Goal: Task Accomplishment & Management: Manage account settings

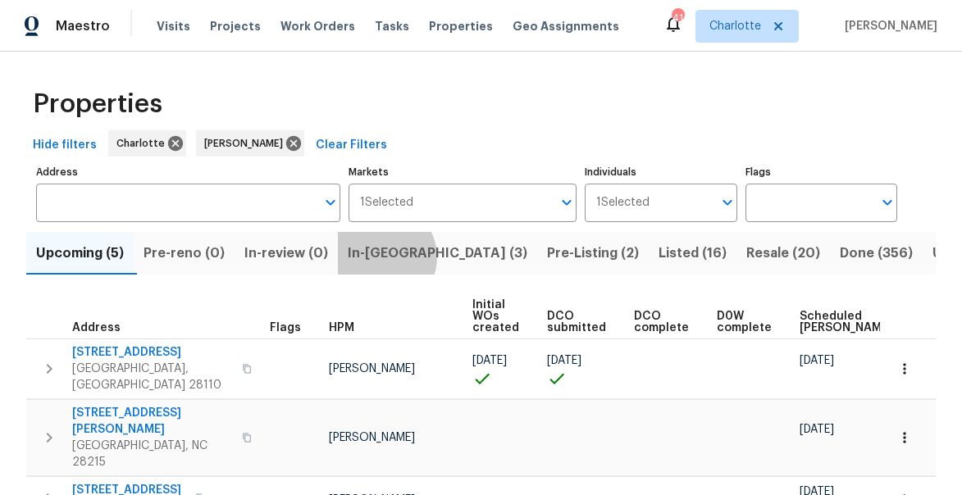
click at [390, 257] on span "In-reno (3)" at bounding box center [438, 253] width 180 height 23
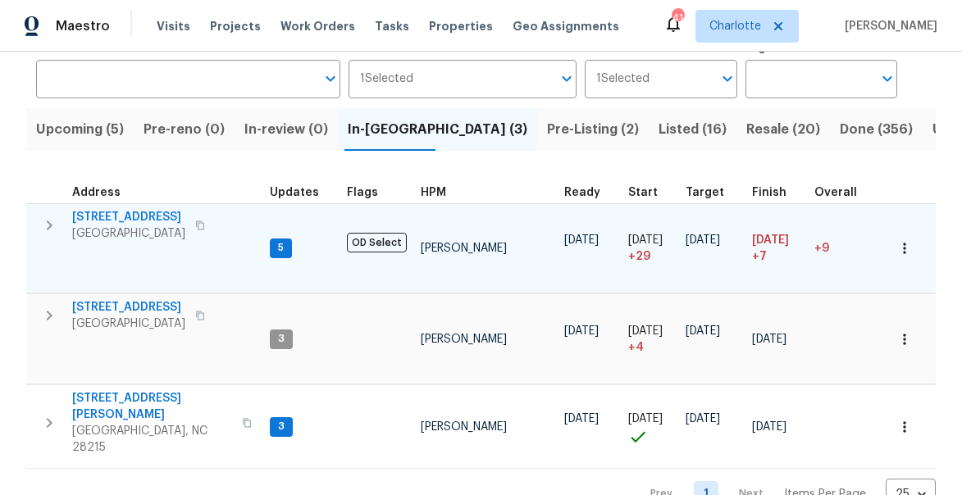
scroll to position [125, 0]
click at [53, 225] on icon "button" at bounding box center [49, 225] width 20 height 20
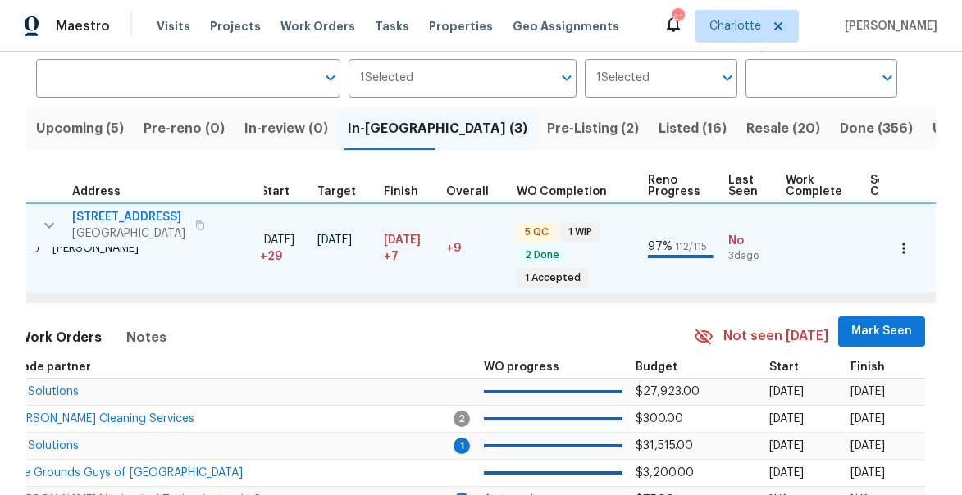
scroll to position [0, 503]
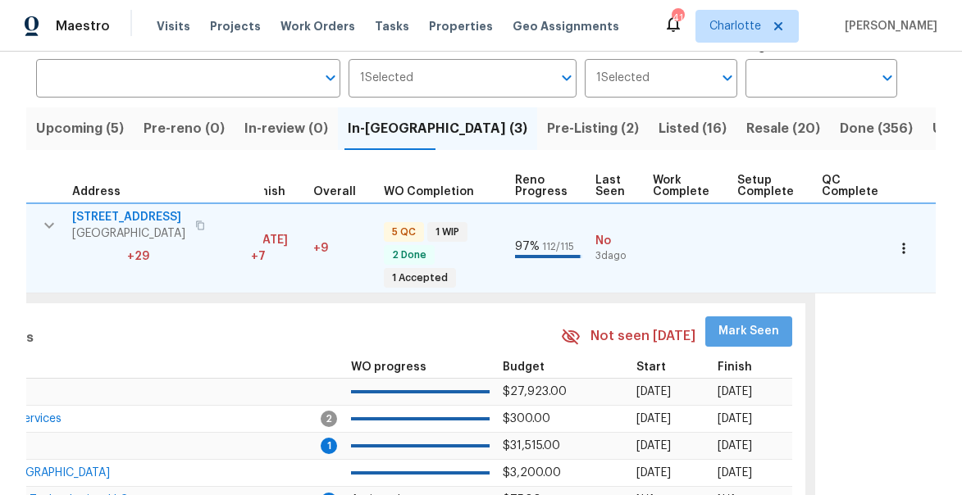
click at [737, 332] on span "Mark Seen" at bounding box center [748, 331] width 61 height 20
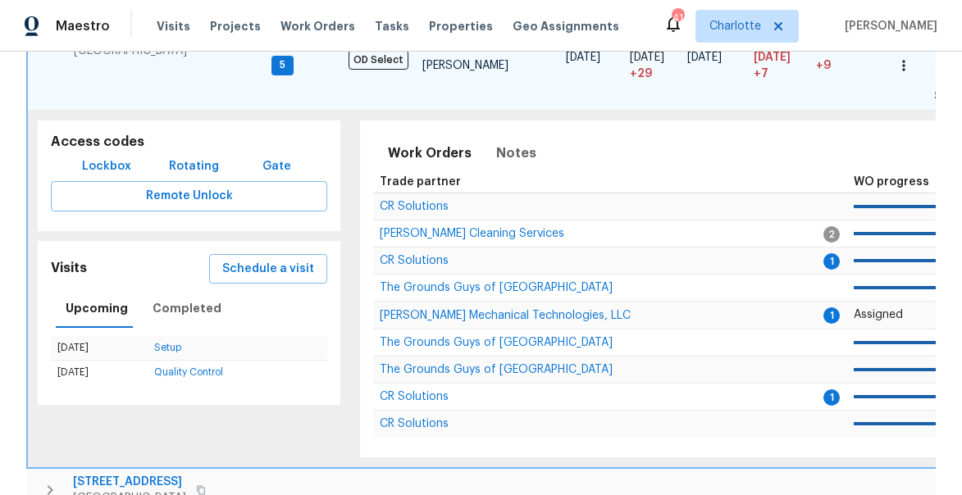
scroll to position [37, 0]
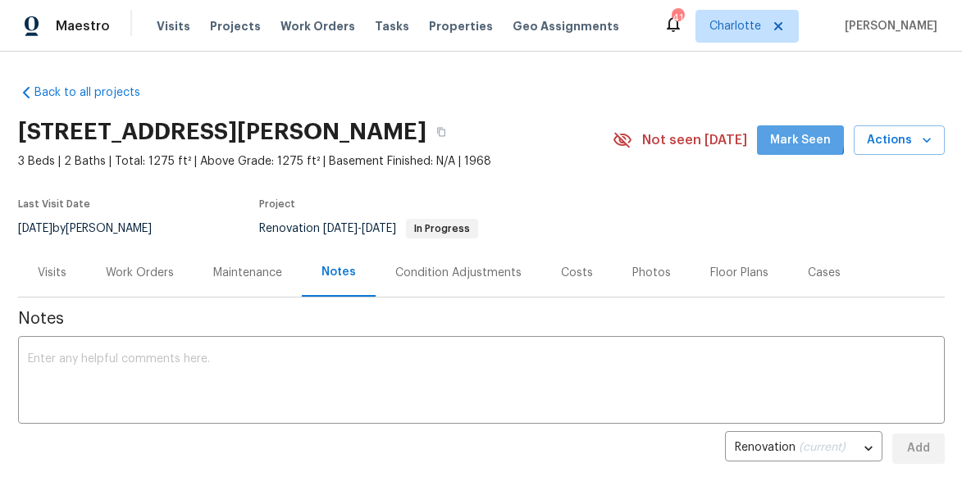
click at [775, 134] on button "Mark Seen" at bounding box center [800, 140] width 87 height 30
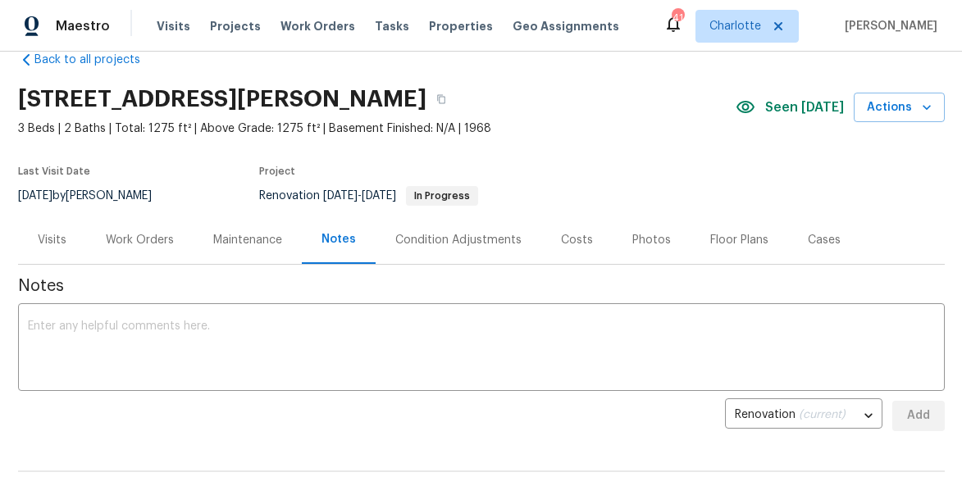
scroll to position [9, 0]
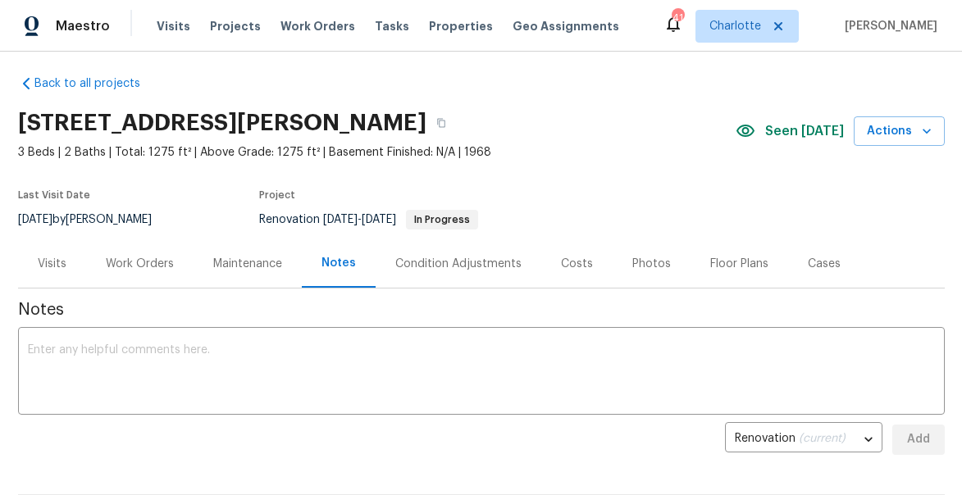
click at [121, 276] on div "Work Orders" at bounding box center [139, 263] width 107 height 48
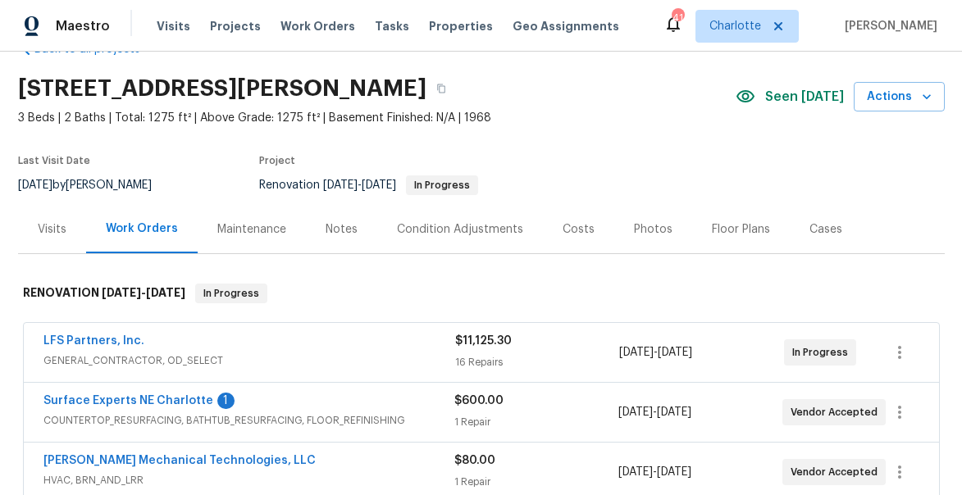
scroll to position [46, 0]
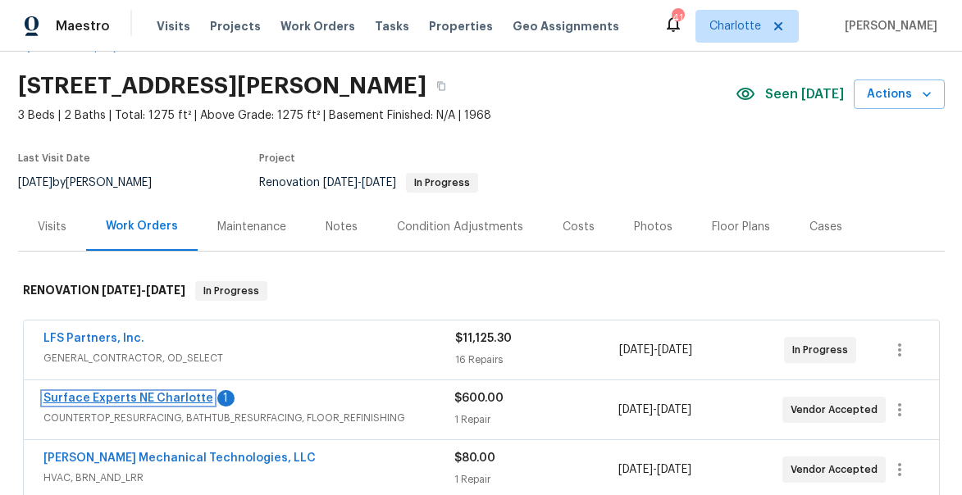
click at [99, 395] on link "Surface Experts NE Charlotte" at bounding box center [128, 398] width 170 height 11
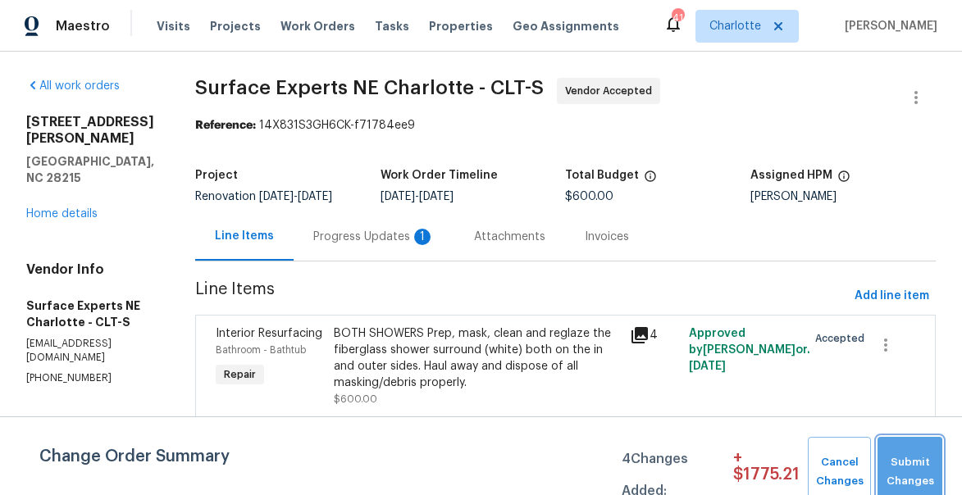
click at [890, 458] on span "Submit Changes" at bounding box center [909, 472] width 48 height 38
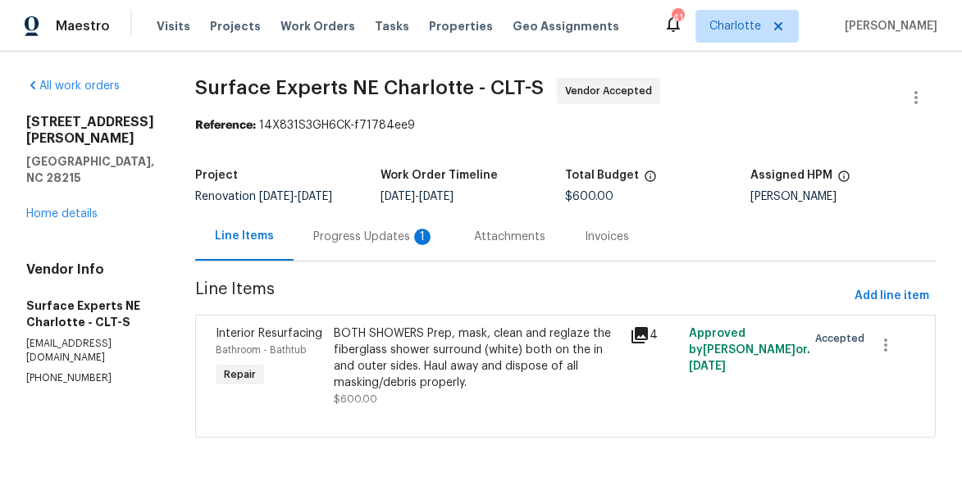
click at [389, 244] on div "Progress Updates 1" at bounding box center [373, 237] width 121 height 16
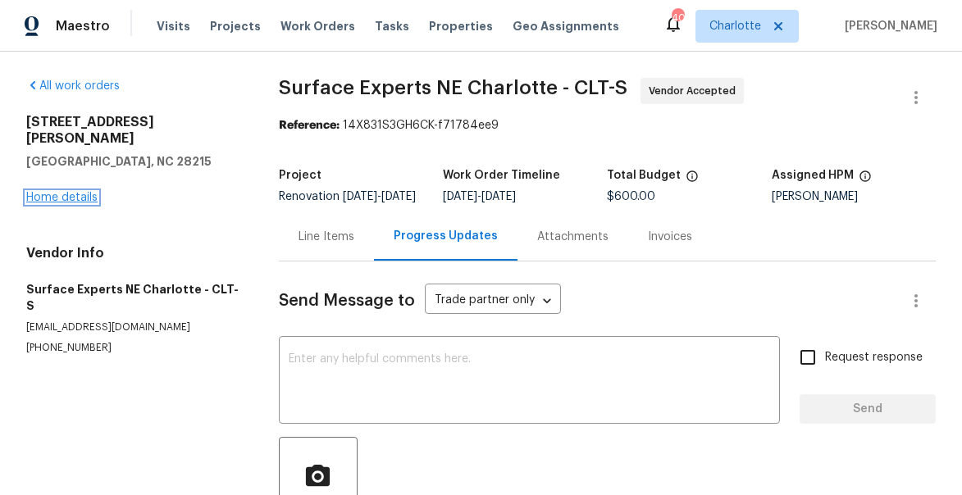
click at [60, 192] on link "Home details" at bounding box center [61, 197] width 71 height 11
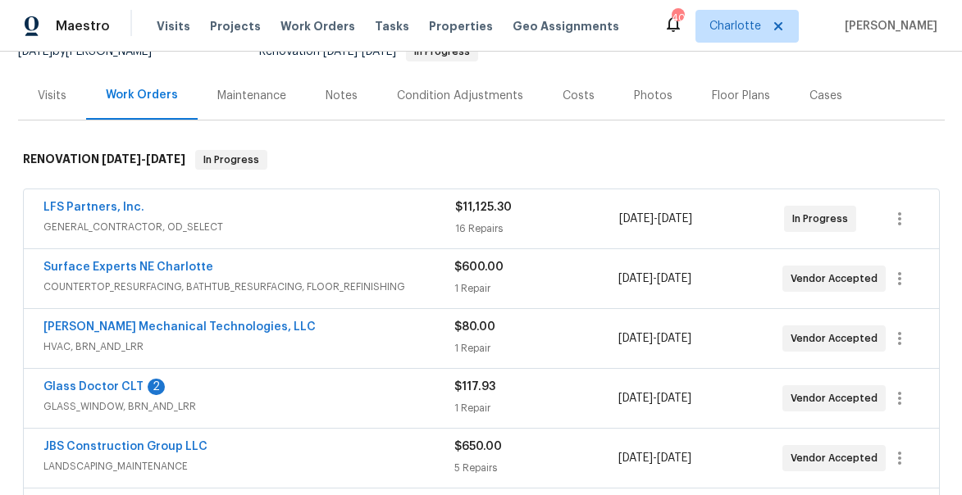
scroll to position [295, 0]
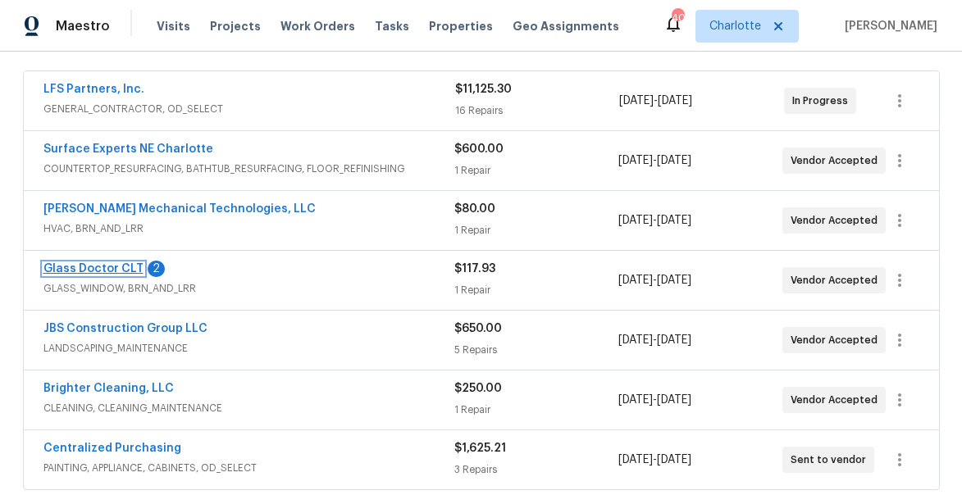
click at [112, 266] on link "Glass Doctor CLT" at bounding box center [93, 268] width 100 height 11
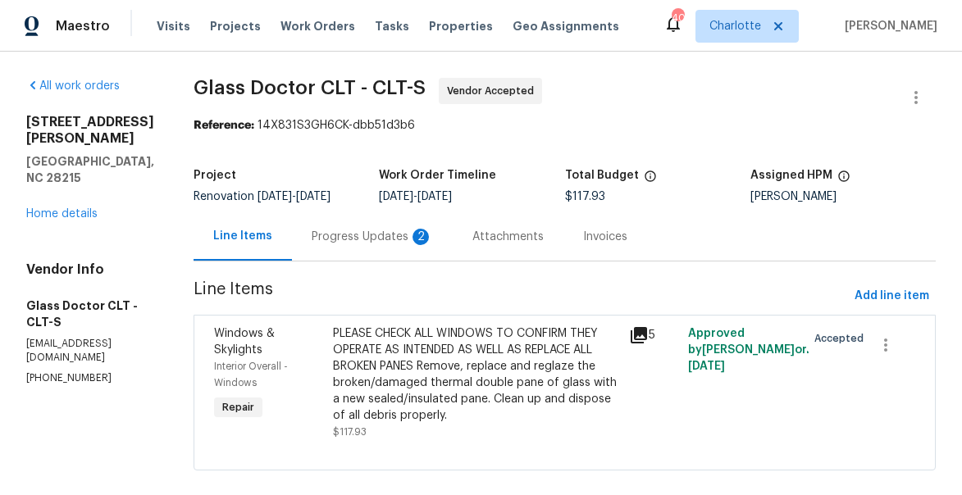
click at [312, 234] on div "Progress Updates 2" at bounding box center [372, 237] width 121 height 16
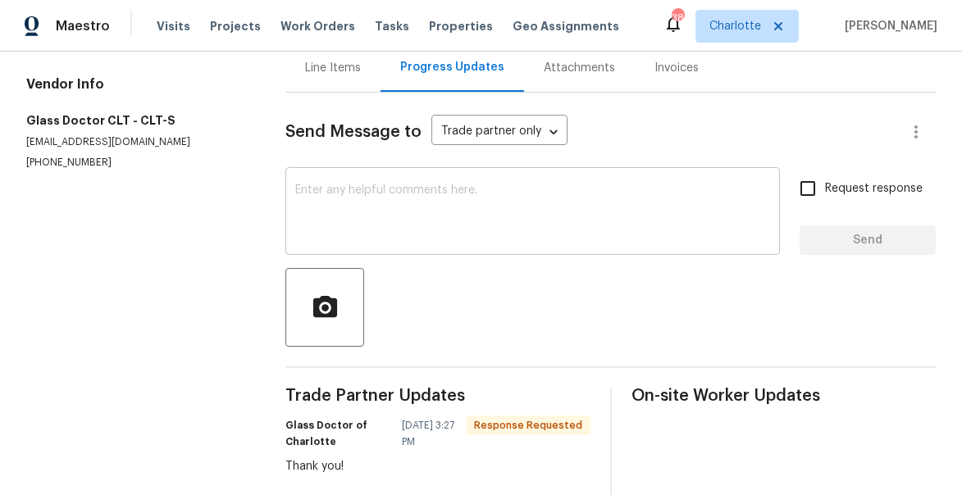
scroll to position [74, 0]
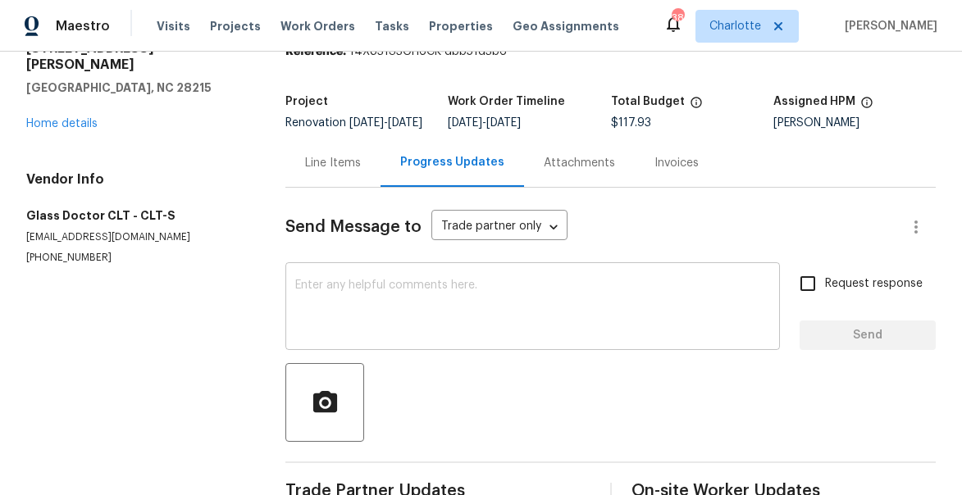
click at [351, 304] on textarea at bounding box center [532, 308] width 475 height 57
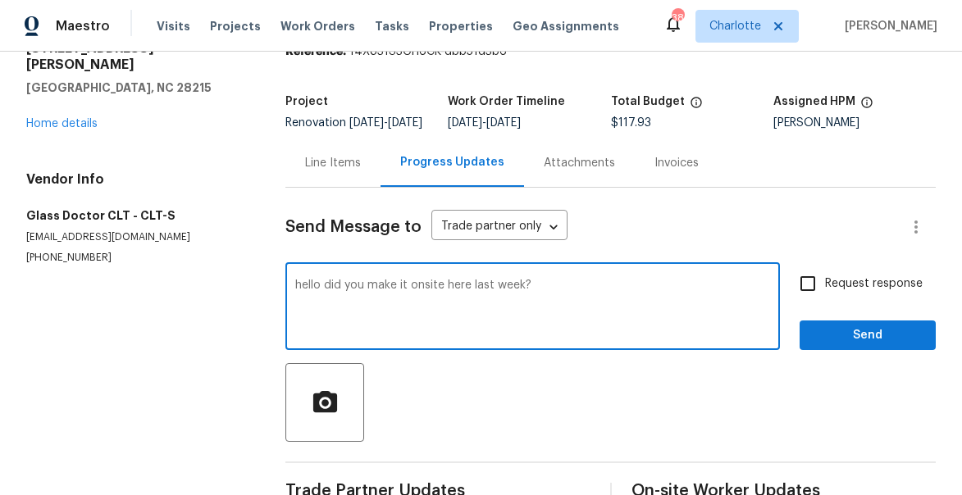
type textarea "hello did you make it onsite here last week?"
click at [819, 292] on input "Request response" at bounding box center [807, 283] width 34 height 34
checkbox input "true"
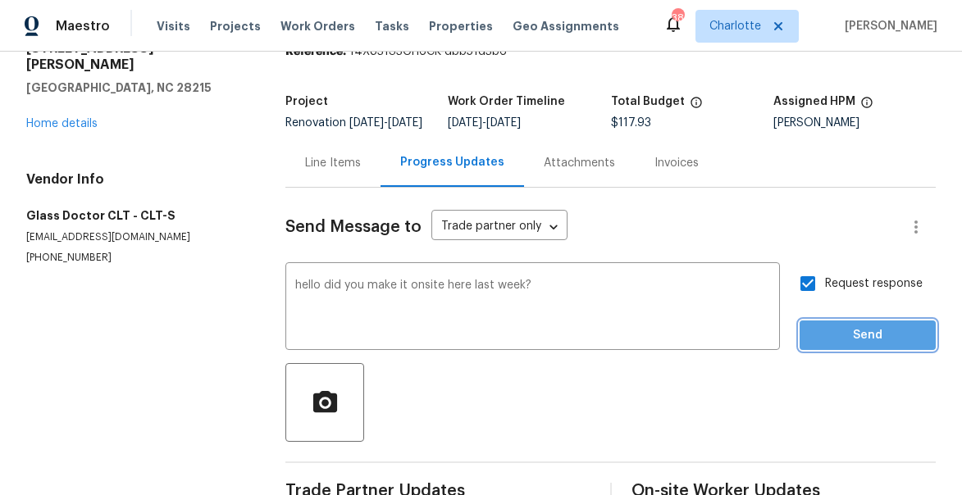
click at [872, 346] on span "Send" at bounding box center [867, 335] width 110 height 20
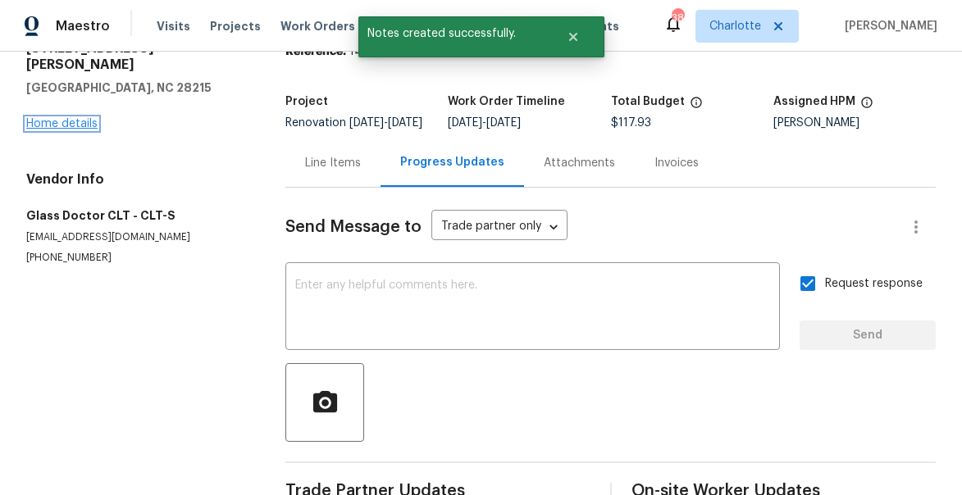
click at [43, 118] on link "Home details" at bounding box center [61, 123] width 71 height 11
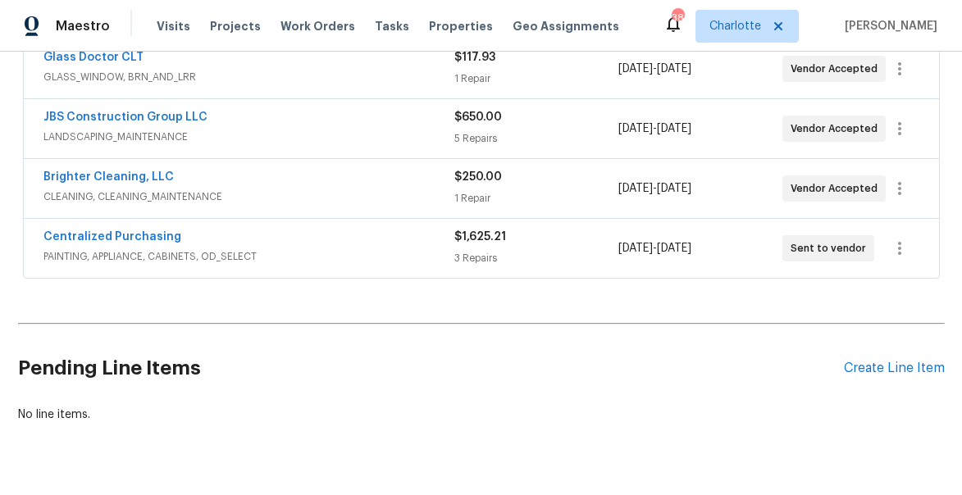
scroll to position [544, 0]
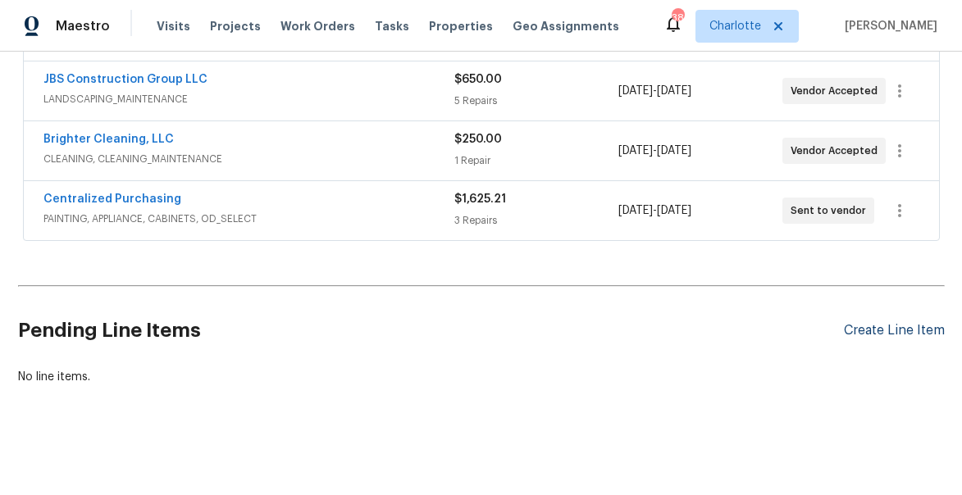
click at [908, 330] on div "Create Line Item" at bounding box center [894, 331] width 101 height 16
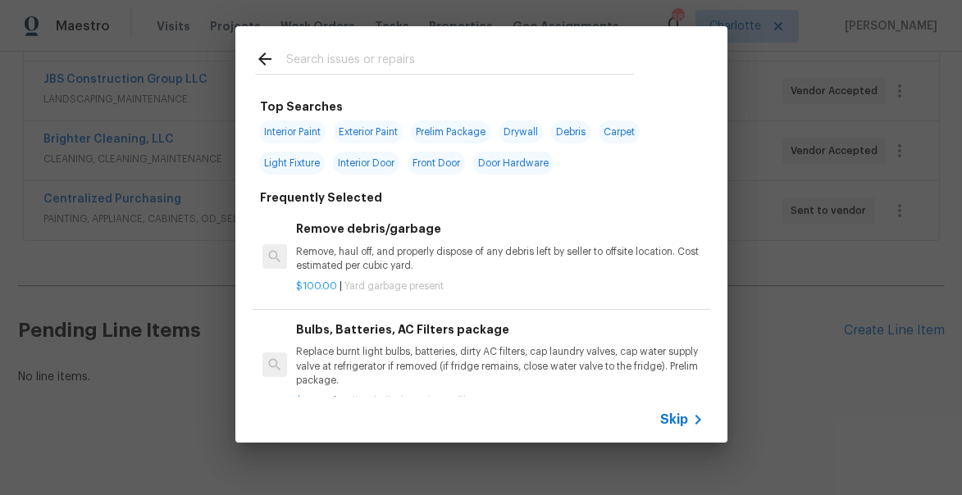
click at [339, 63] on input "text" at bounding box center [460, 61] width 348 height 25
type input "n"
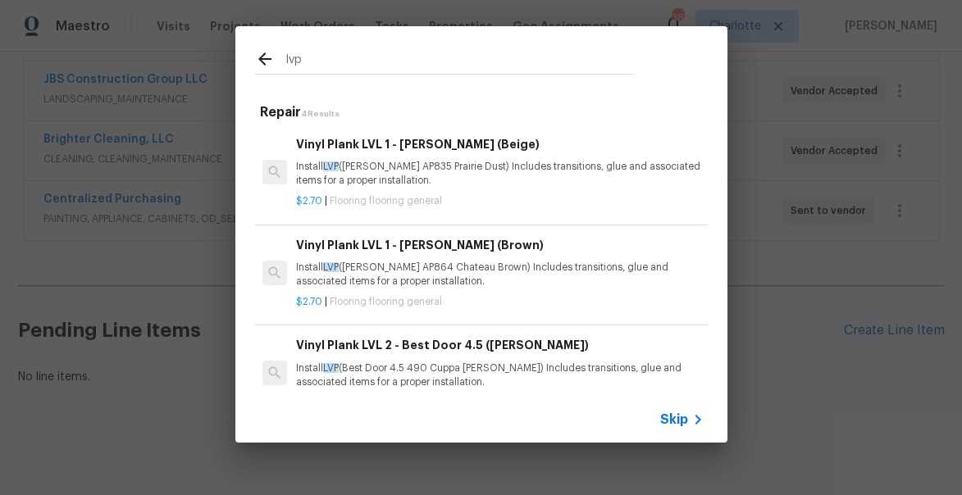
type input "lvp"
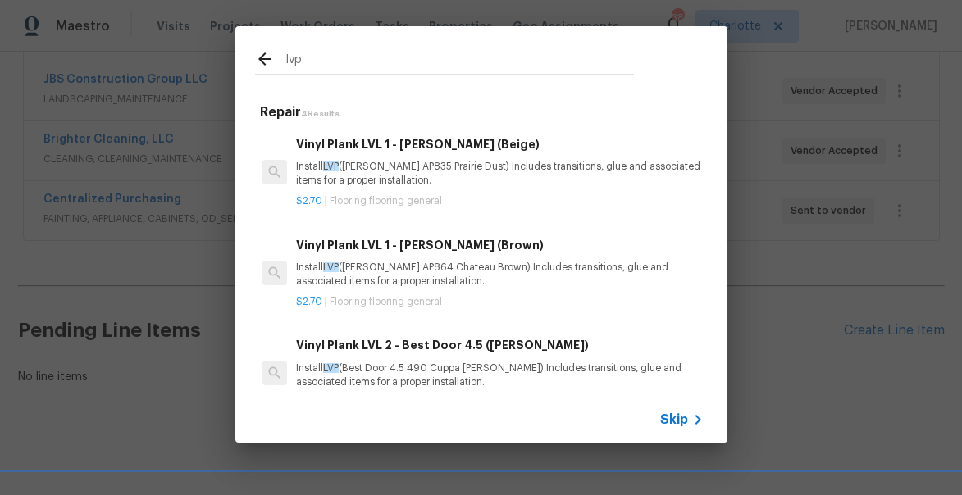
click at [460, 255] on div "Vinyl Plank LVL 1 - Knighton (Brown) Install LVP (Knighton AP864 Chateau Brown)…" at bounding box center [499, 262] width 407 height 53
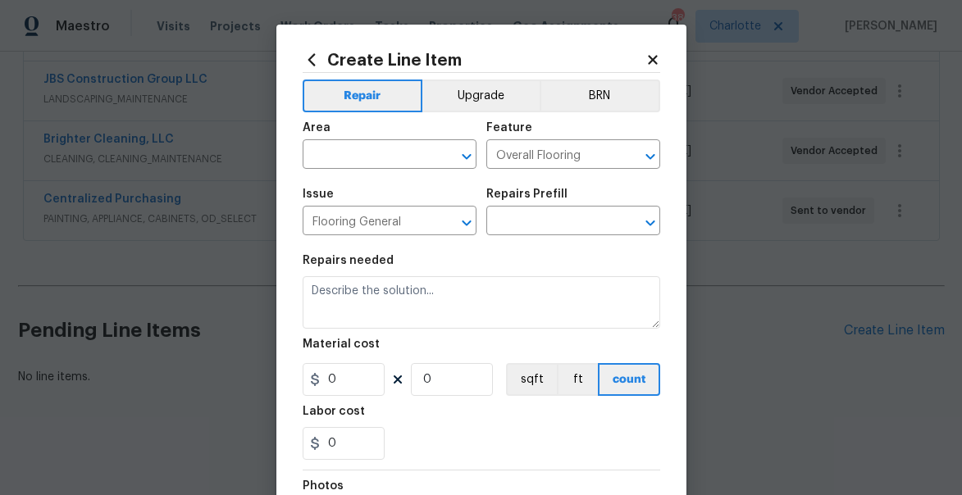
type textarea "Install LVP (Knighton AP864 Chateau Brown) Includes transitions, glue and assoc…"
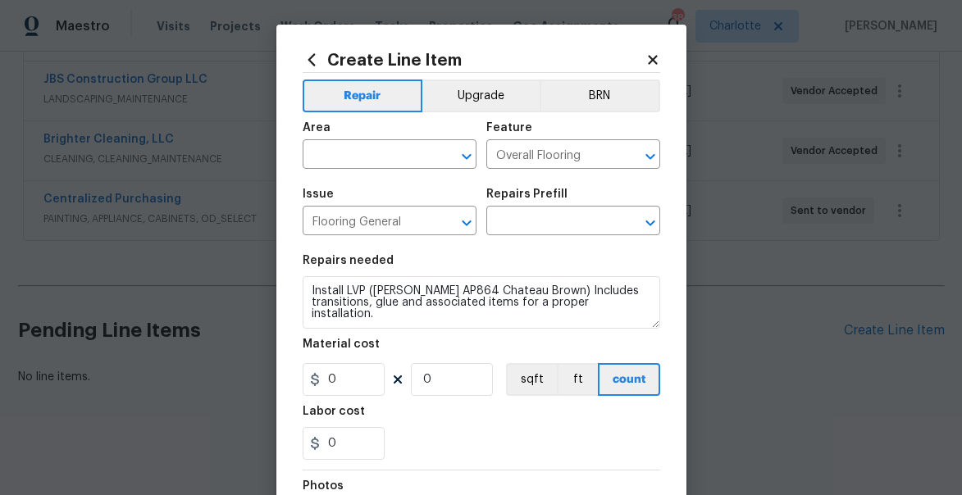
type input "1"
type input "Vinyl Plank LVL 1 - Knighton (Brown) $2.70"
type input "2.7"
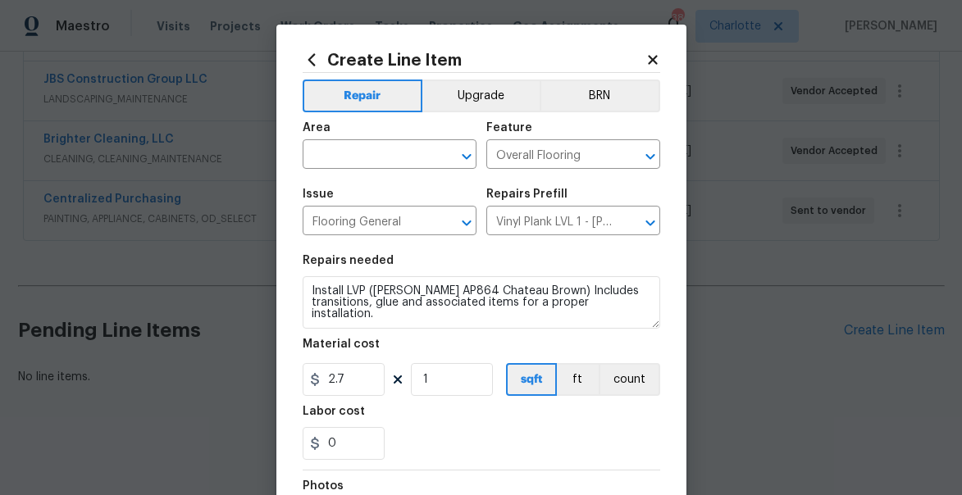
drag, startPoint x: 351, startPoint y: 160, endPoint x: 351, endPoint y: 79, distance: 81.2
click at [351, 152] on input "text" at bounding box center [367, 155] width 128 height 25
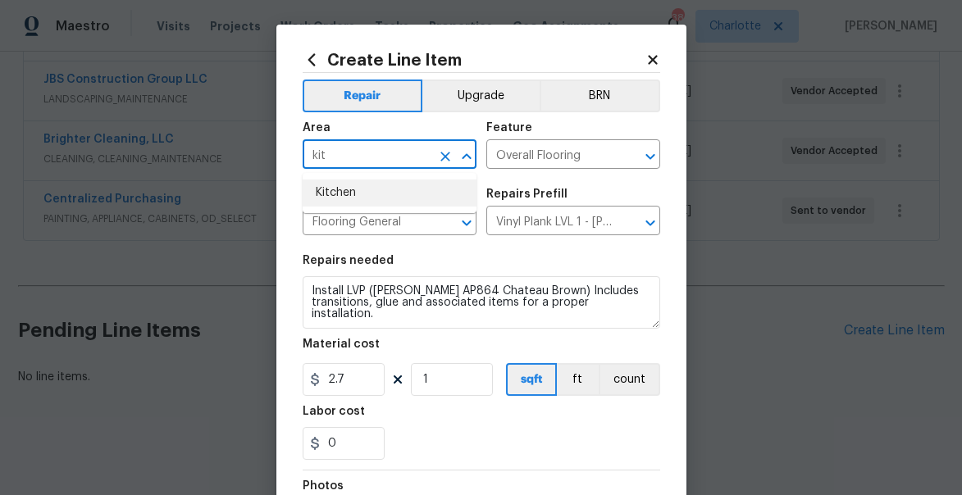
click at [333, 195] on li "Kitchen" at bounding box center [390, 193] width 174 height 27
type input "Kitchen"
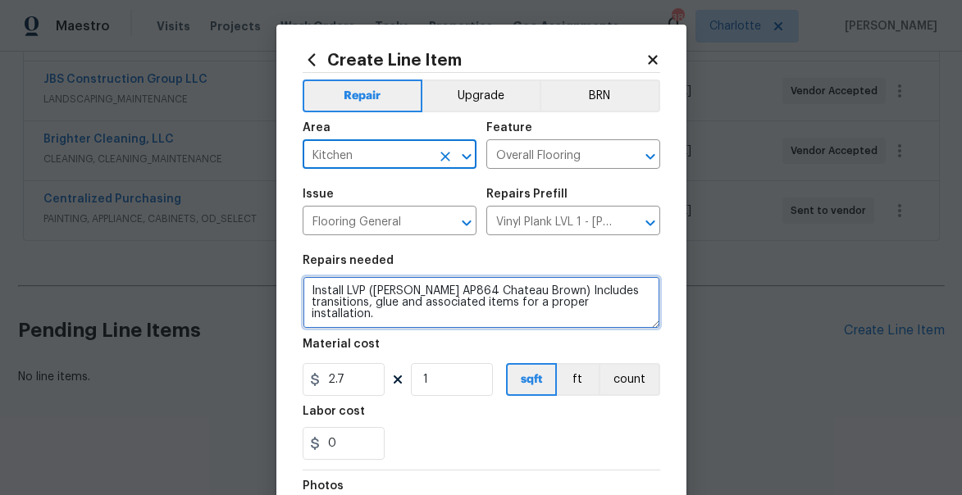
click at [312, 295] on textarea "Install LVP (Knighton AP864 Chateau Brown) Includes transitions, glue and assoc…" at bounding box center [481, 302] width 357 height 52
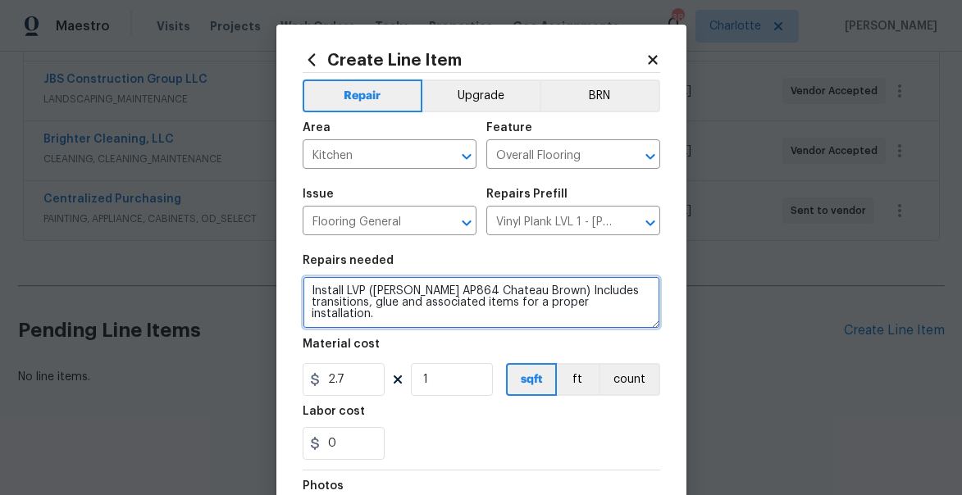
click at [349, 292] on textarea "Install LVP (Knighton AP864 Chateau Brown) Includes transitions, glue and assoc…" at bounding box center [481, 302] width 357 height 52
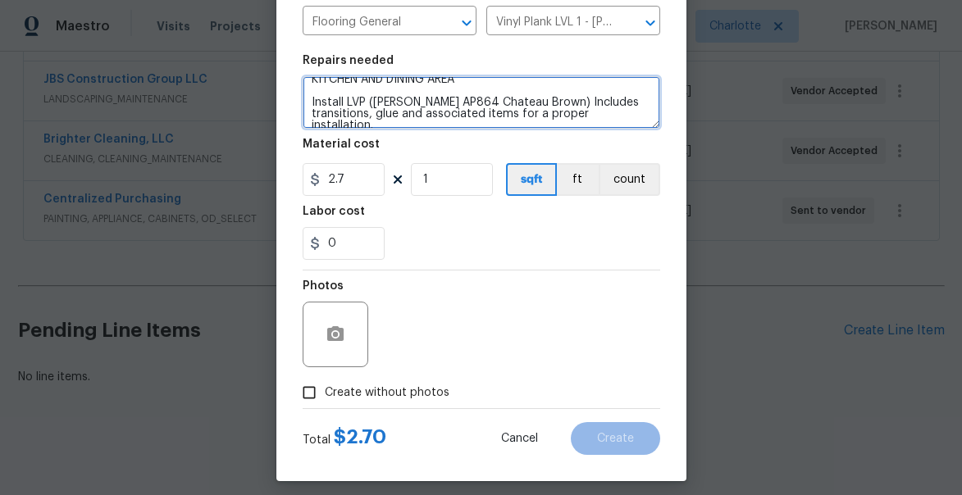
scroll to position [212, 0]
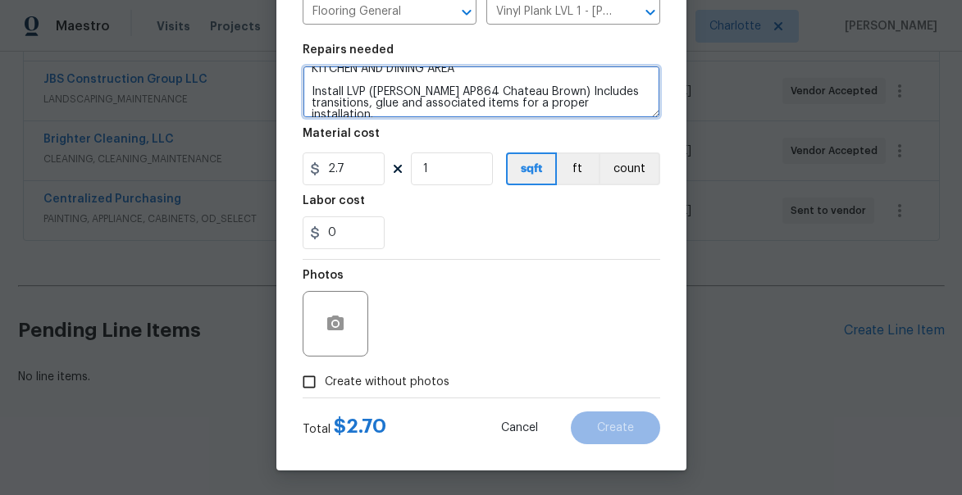
type textarea "KITCHEN AND DINING AREA Install LVP (Knighton AP864 Chateau Brown) Includes tra…"
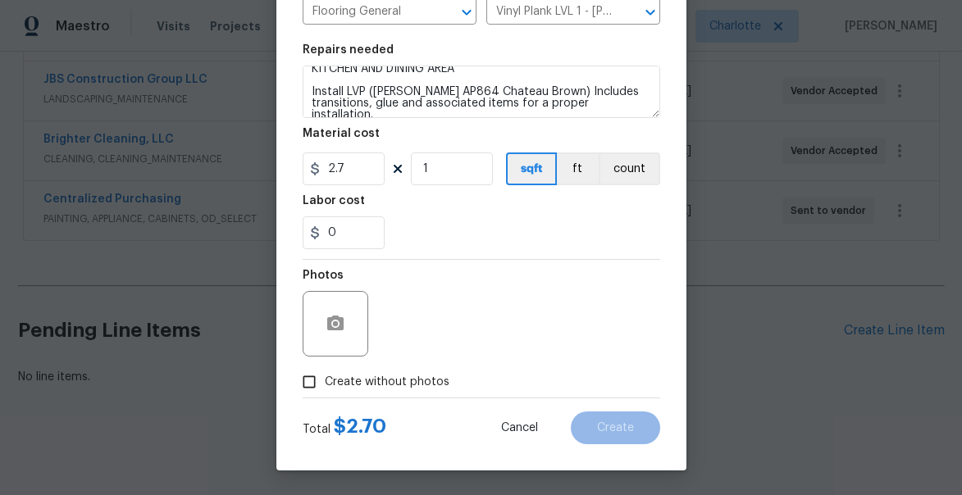
click at [380, 374] on span "Create without photos" at bounding box center [387, 382] width 125 height 17
click at [325, 374] on input "Create without photos" at bounding box center [309, 381] width 31 height 31
checkbox input "true"
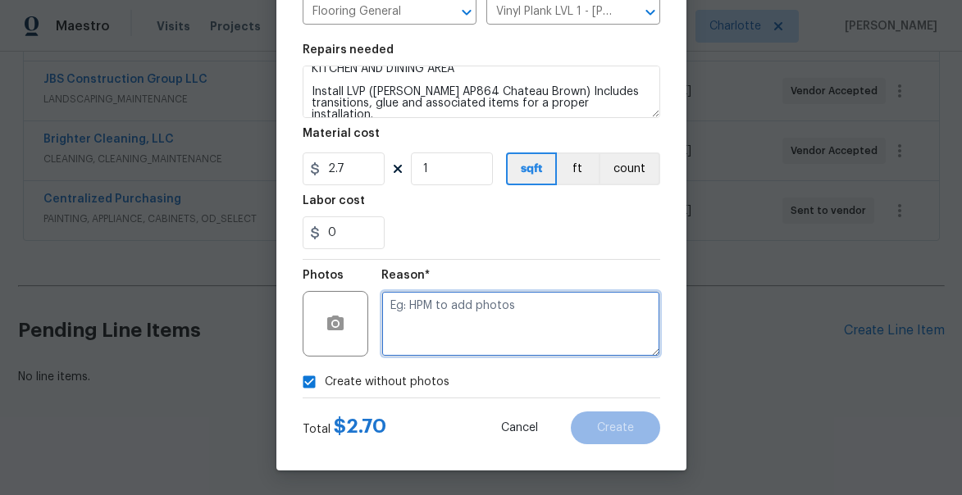
drag, startPoint x: 435, startPoint y: 348, endPoint x: 462, endPoint y: 216, distance: 133.9
click at [435, 345] on textarea at bounding box center [520, 324] width 279 height 66
type textarea "WILL ADD"
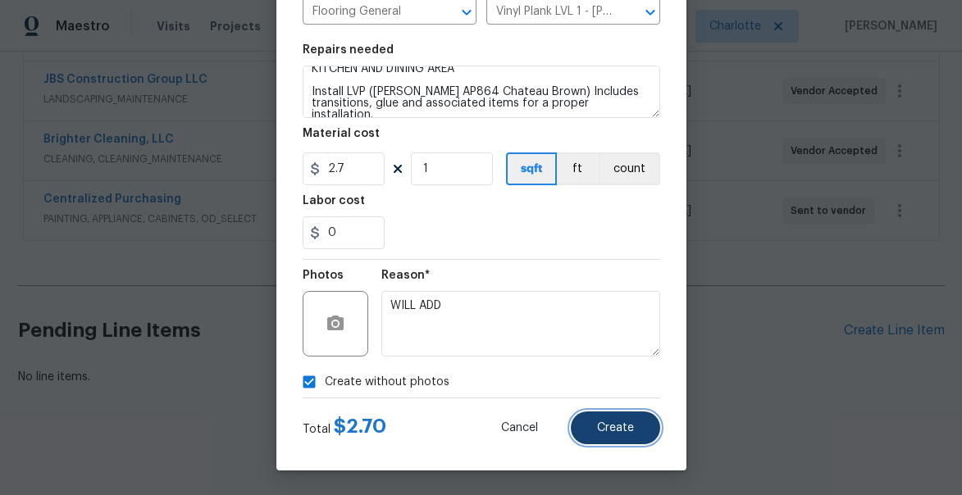
click at [609, 418] on button "Create" at bounding box center [615, 428] width 89 height 33
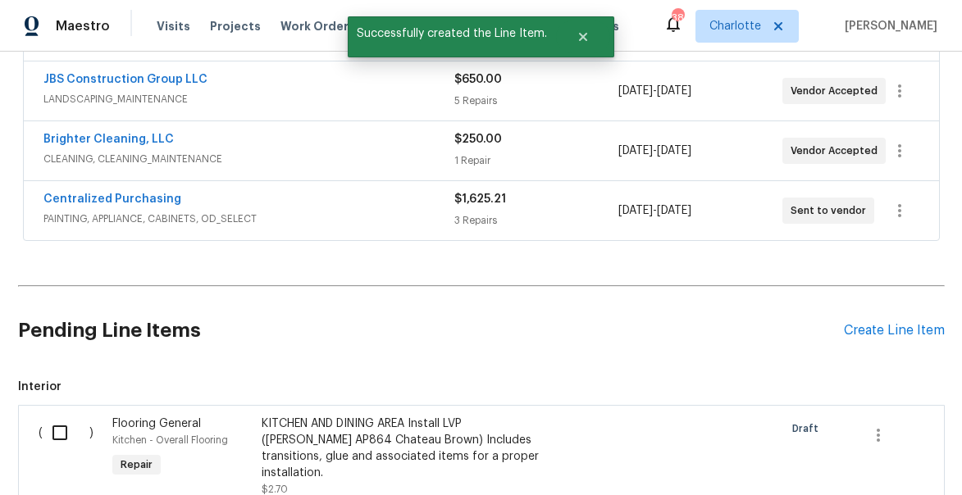
click at [69, 430] on input "checkbox" at bounding box center [66, 433] width 47 height 34
checkbox input "true"
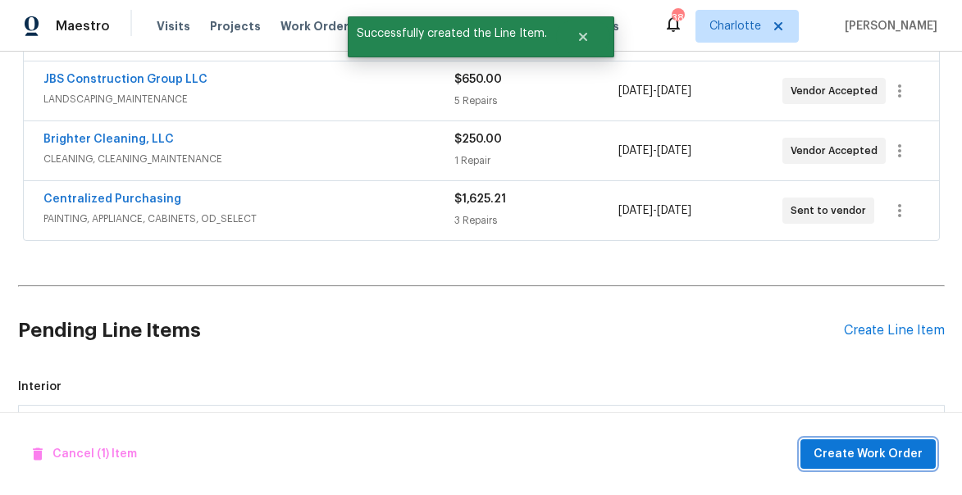
click at [830, 462] on span "Create Work Order" at bounding box center [867, 454] width 109 height 20
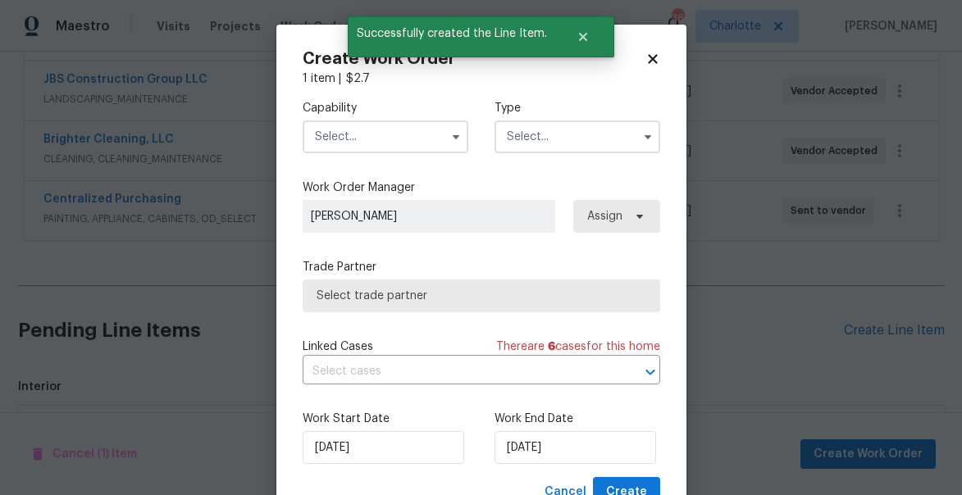
click at [372, 141] on input "text" at bounding box center [386, 137] width 166 height 33
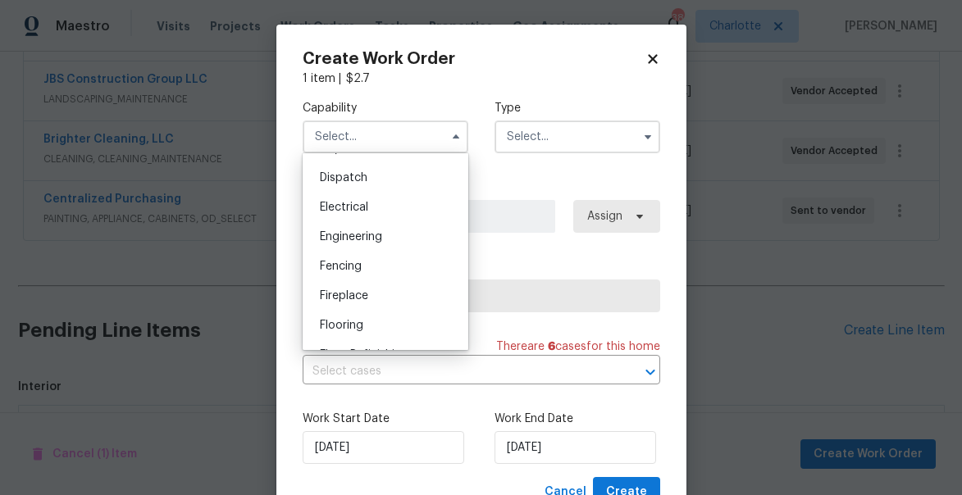
scroll to position [491, 0]
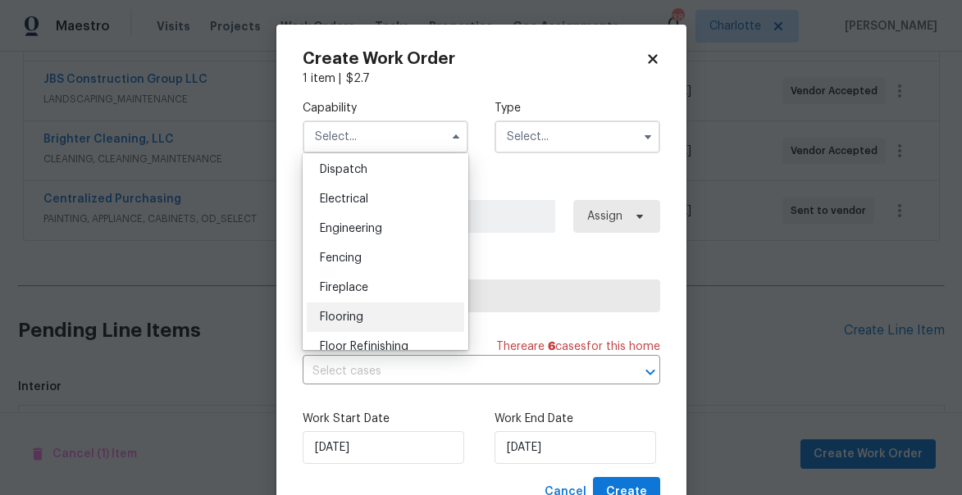
click at [357, 312] on span "Flooring" at bounding box center [341, 317] width 43 height 11
type input "Flooring"
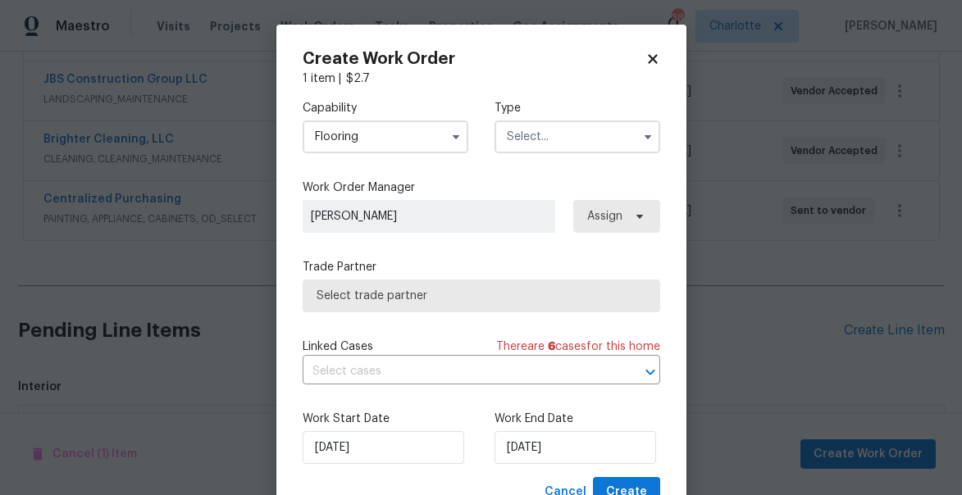
click at [544, 136] on input "text" at bounding box center [577, 137] width 166 height 33
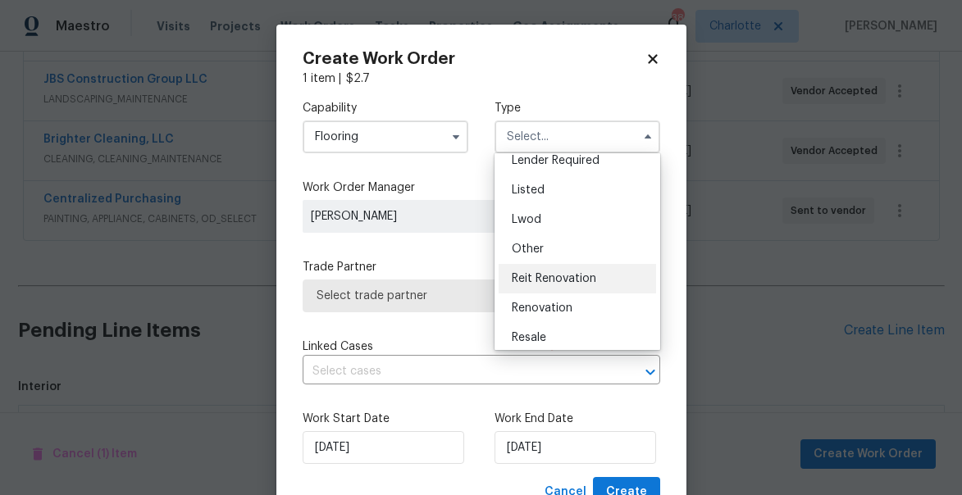
scroll to position [195, 0]
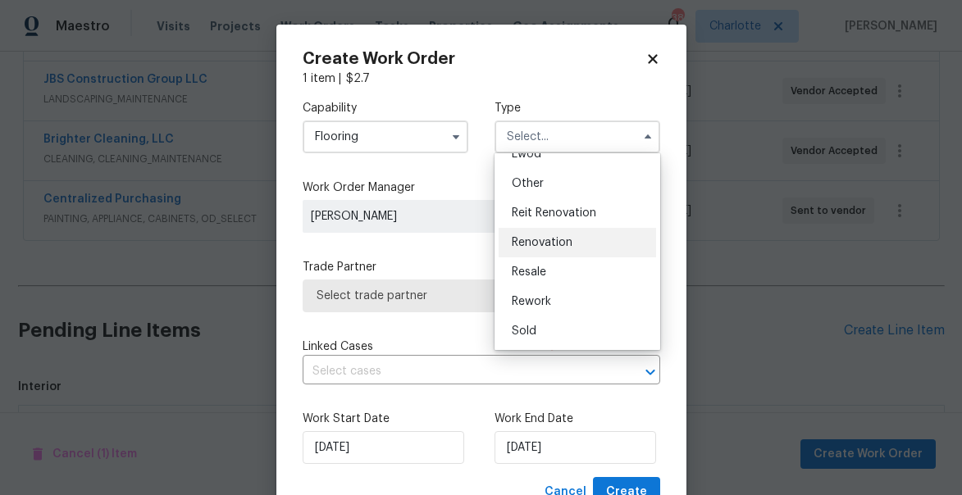
click at [548, 240] on span "Renovation" at bounding box center [542, 242] width 61 height 11
type input "Renovation"
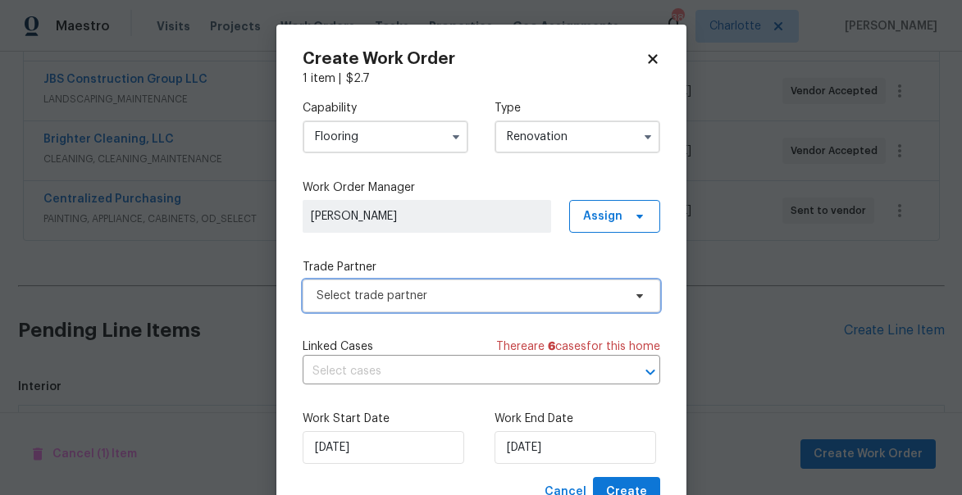
click at [352, 293] on span "Select trade partner" at bounding box center [469, 296] width 306 height 16
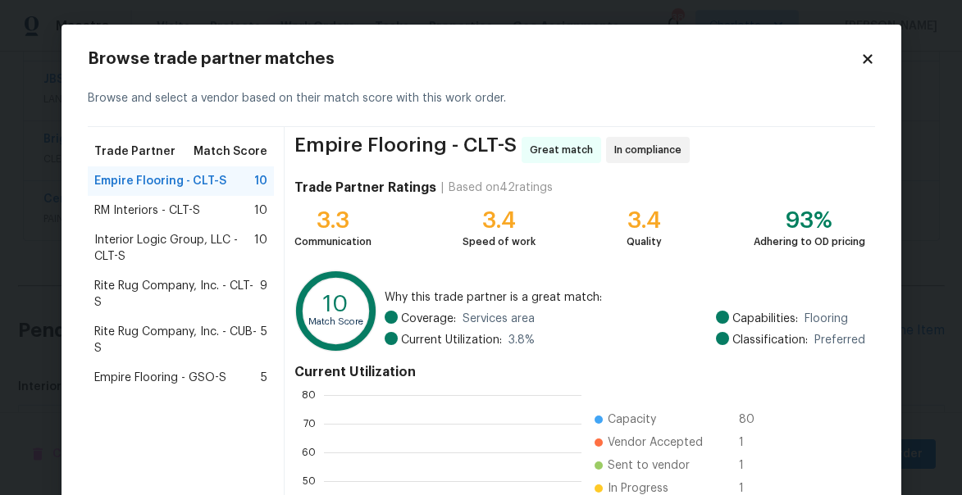
scroll to position [230, 257]
click at [145, 244] on span "Interior Logic Group, LLC - CLT-S" at bounding box center [174, 248] width 161 height 33
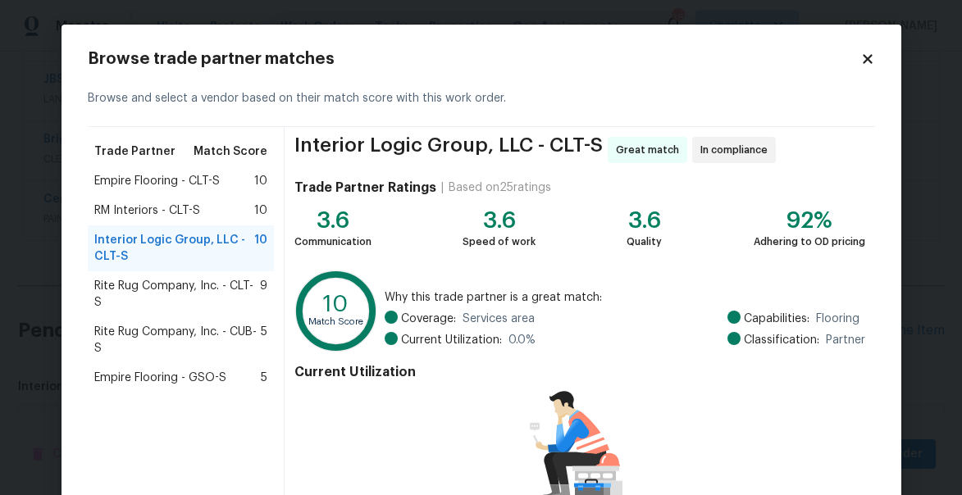
click at [169, 283] on span "Rite Rug Company, Inc. - CLT-S" at bounding box center [177, 294] width 166 height 33
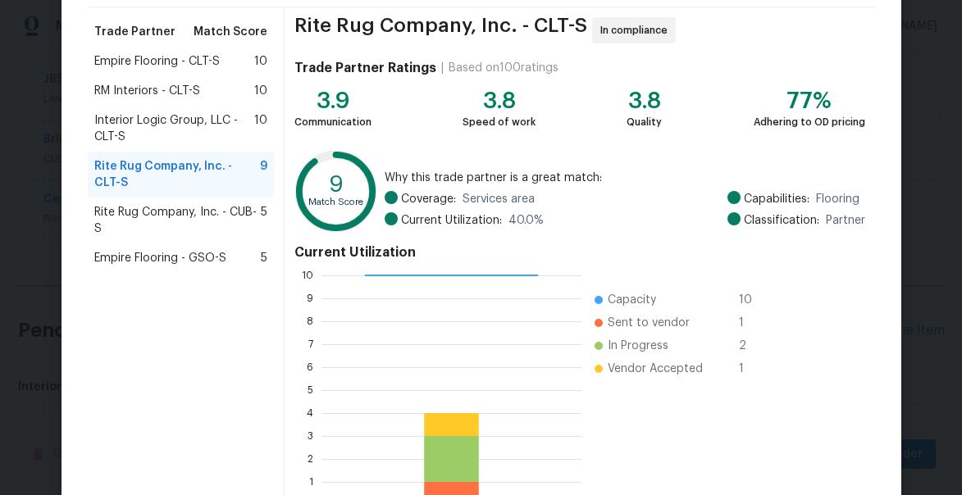
scroll to position [228, 0]
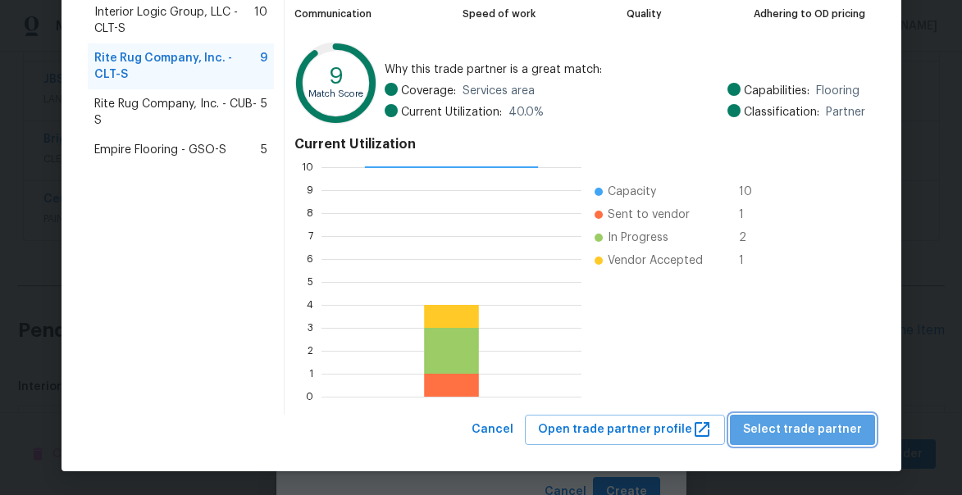
click at [834, 426] on span "Select trade partner" at bounding box center [802, 430] width 119 height 20
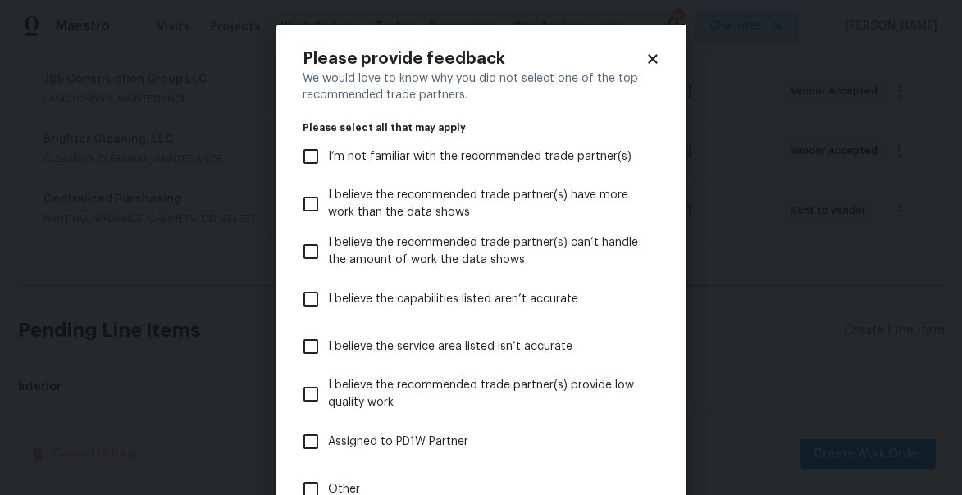
scroll to position [154, 0]
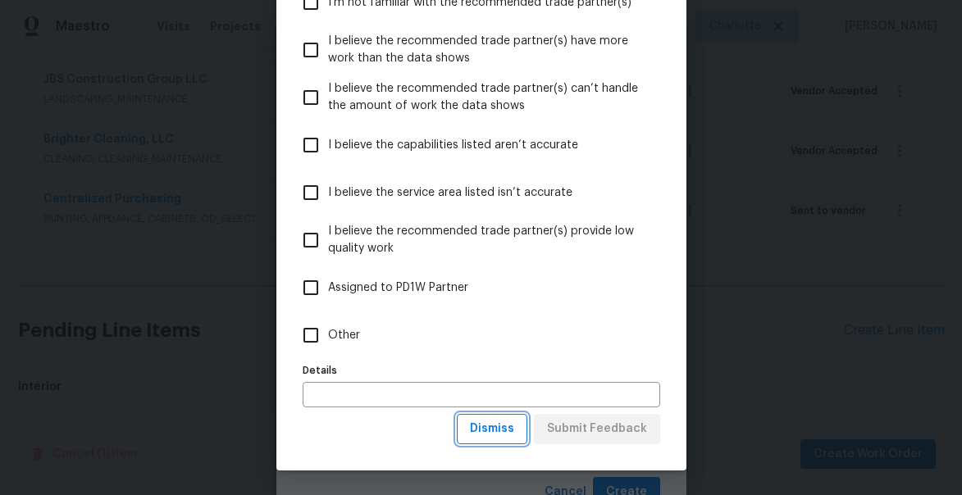
click at [527, 430] on button "Dismiss" at bounding box center [492, 429] width 71 height 30
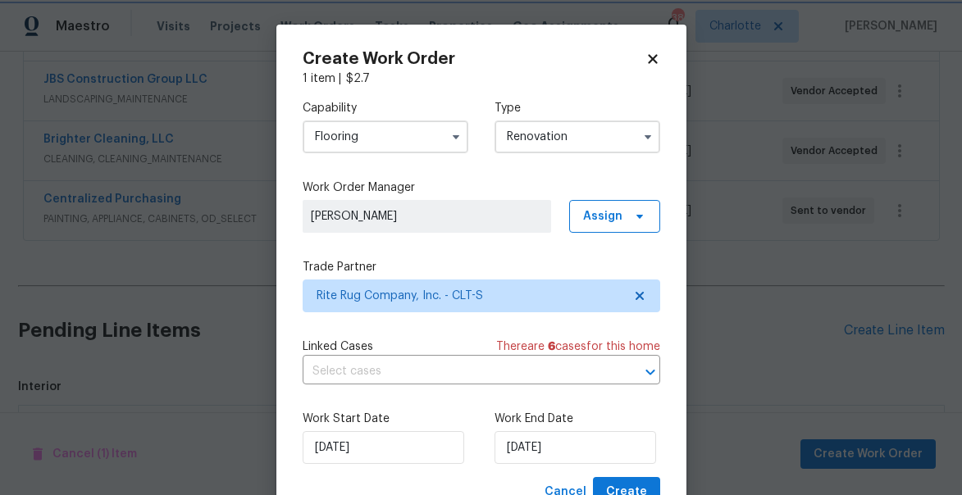
scroll to position [0, 0]
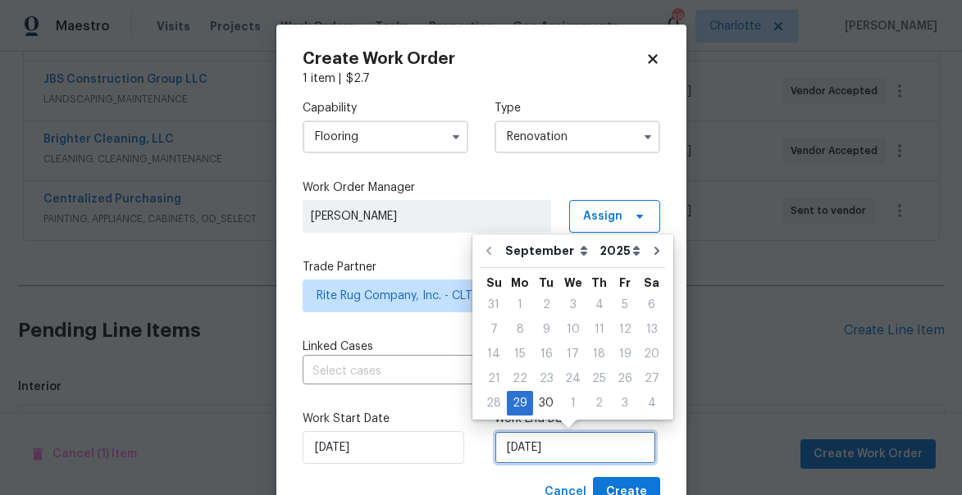
click at [576, 453] on input "9/29/2025" at bounding box center [575, 447] width 162 height 33
click at [650, 246] on icon "Go to next month" at bounding box center [656, 250] width 13 height 13
type input "10/29/2025"
select select "9"
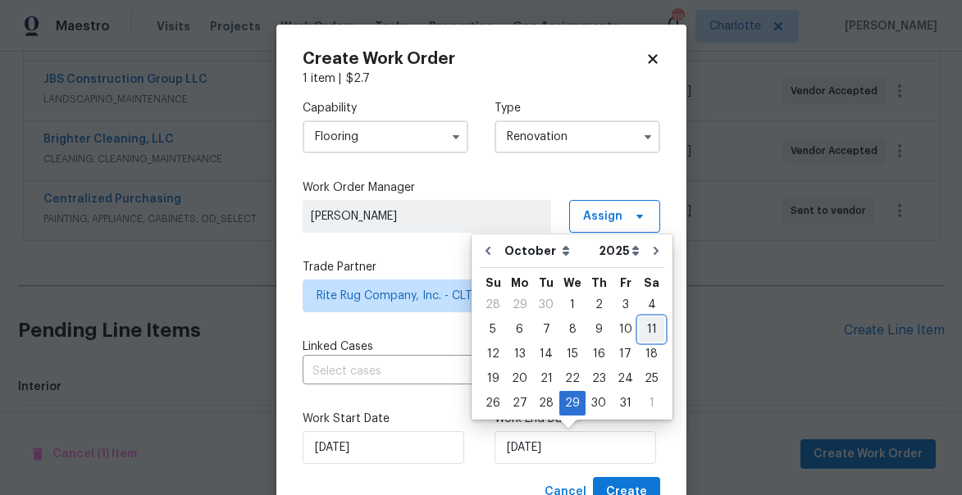
click at [642, 318] on div "11" at bounding box center [651, 329] width 25 height 23
type input "10/11/2025"
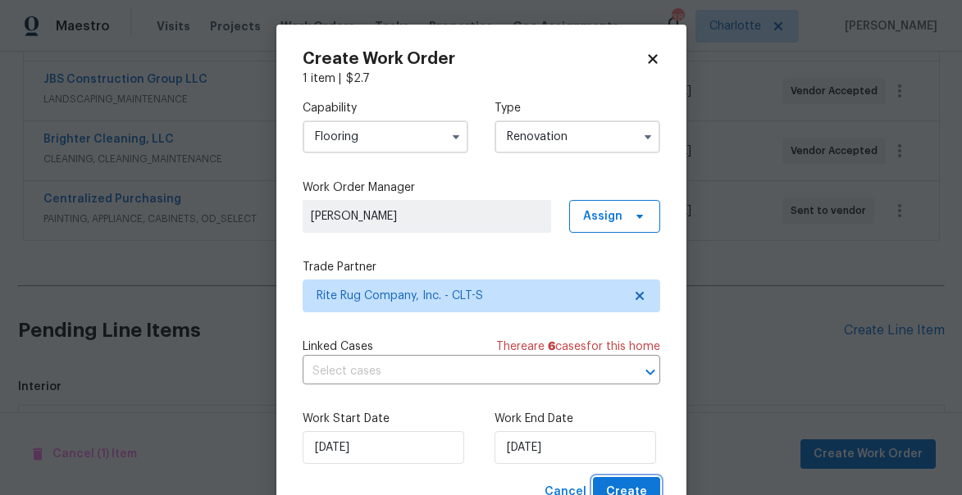
click at [633, 486] on span "Create" at bounding box center [626, 492] width 41 height 20
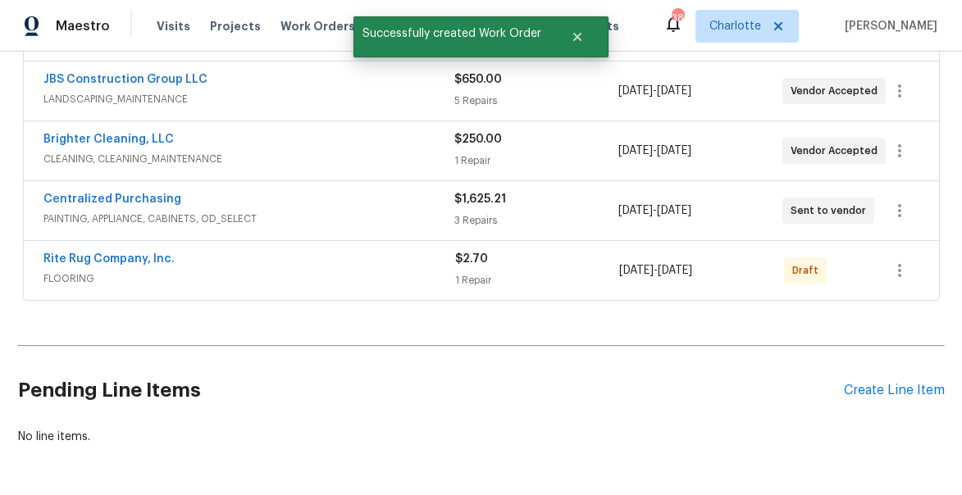
scroll to position [606, 0]
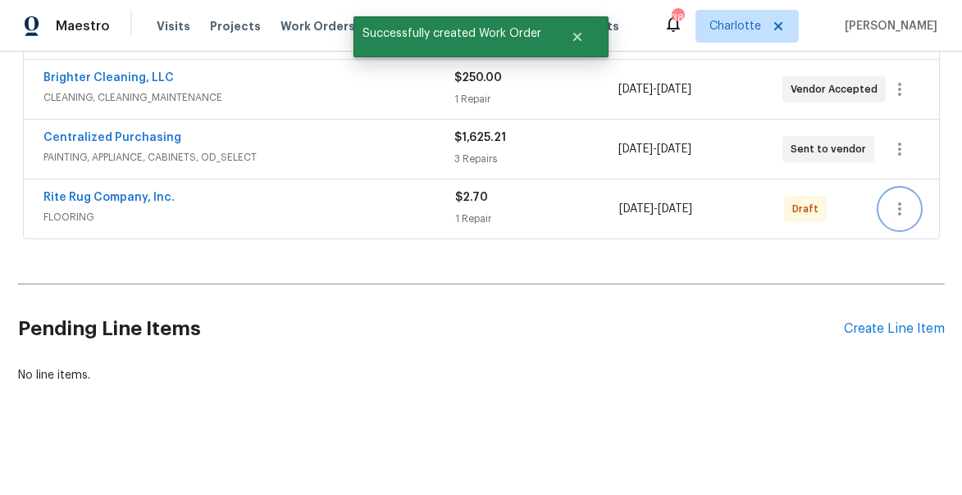
click at [899, 204] on icon "button" at bounding box center [899, 209] width 3 height 13
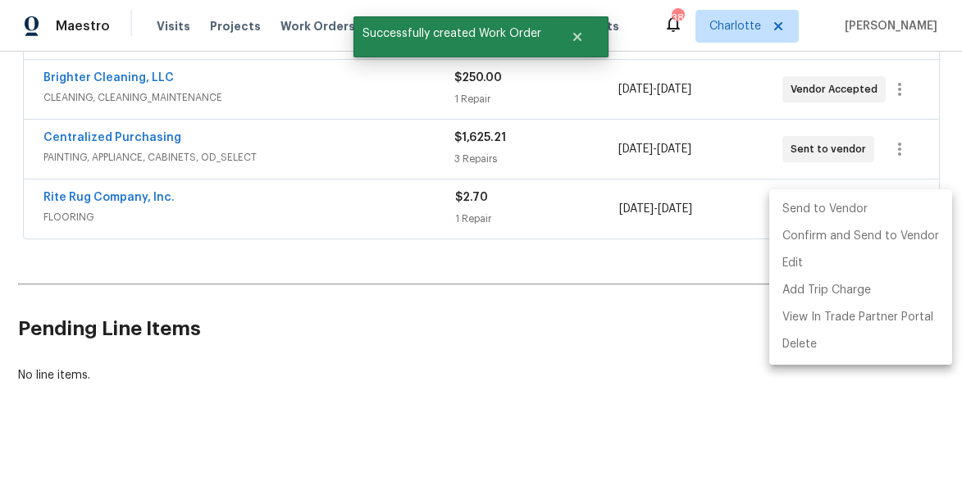
click at [860, 210] on li "Send to Vendor" at bounding box center [860, 209] width 183 height 27
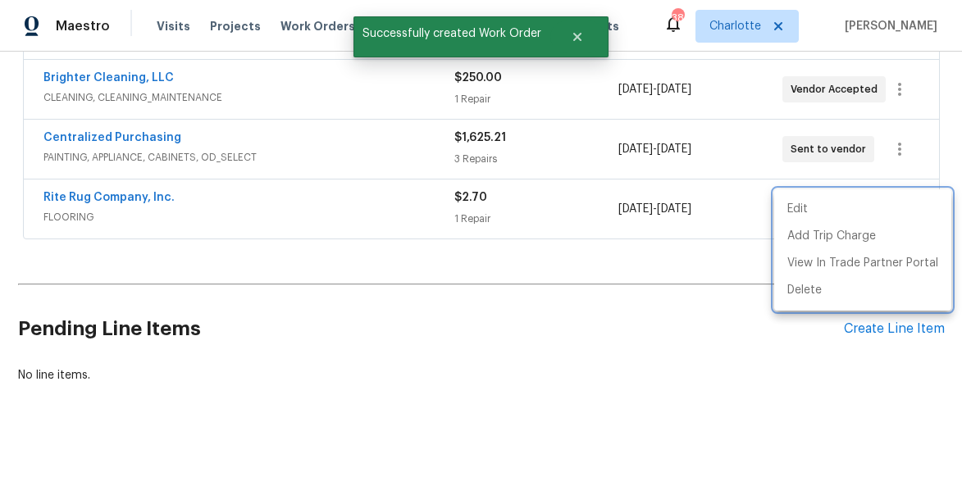
click at [560, 269] on div at bounding box center [481, 247] width 962 height 495
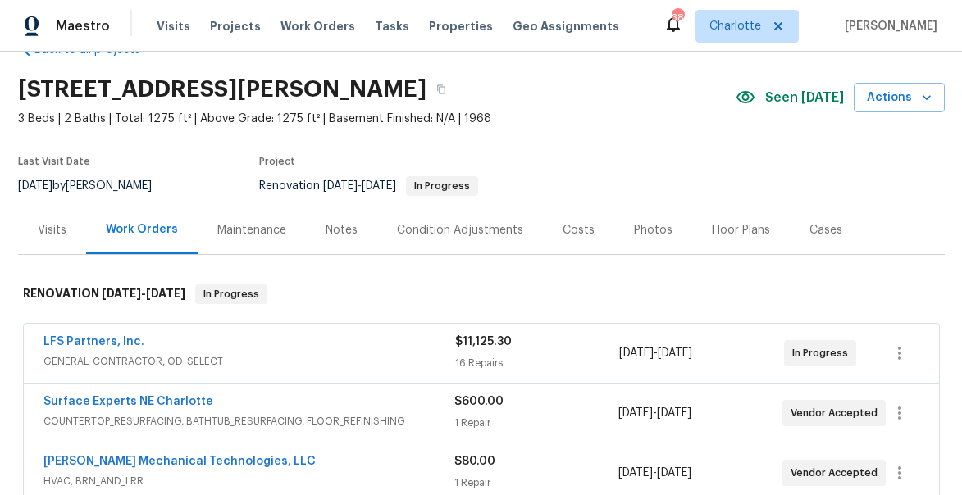
scroll to position [0, 0]
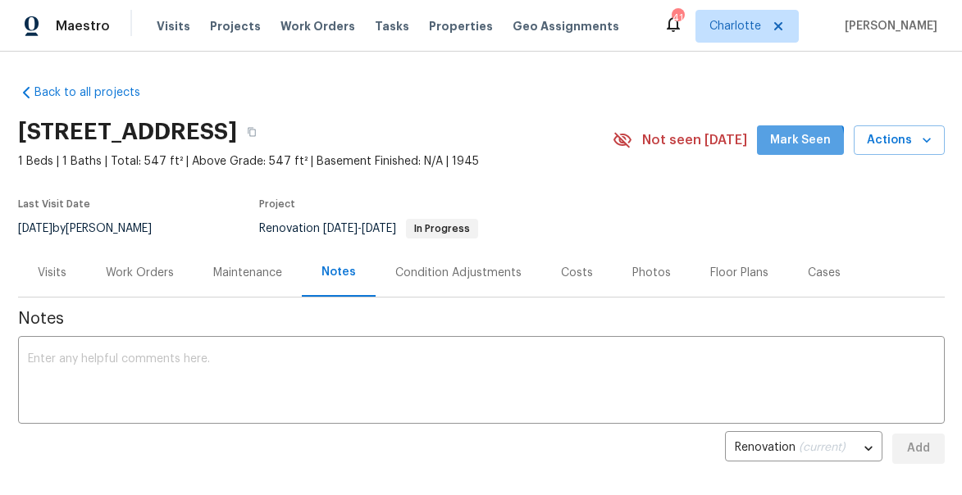
click at [790, 144] on span "Mark Seen" at bounding box center [800, 140] width 61 height 20
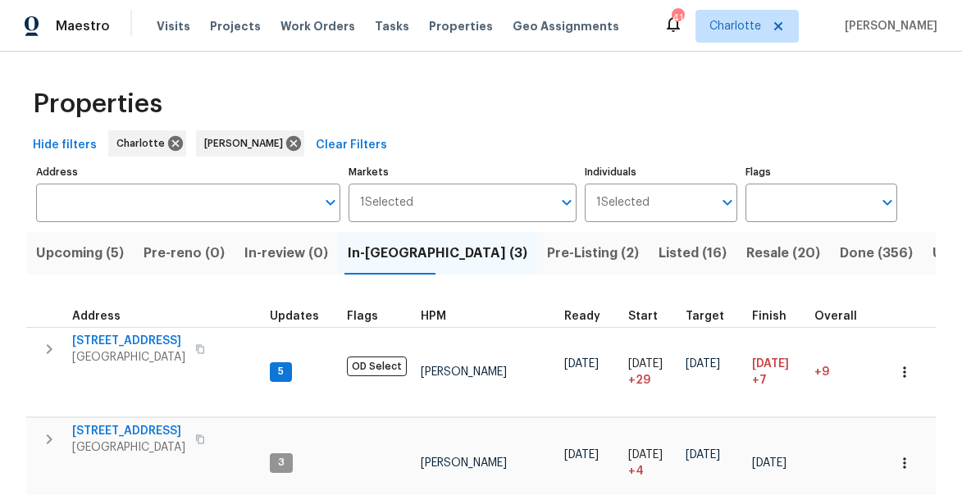
click at [87, 247] on span "Upcoming (5)" at bounding box center [80, 253] width 88 height 23
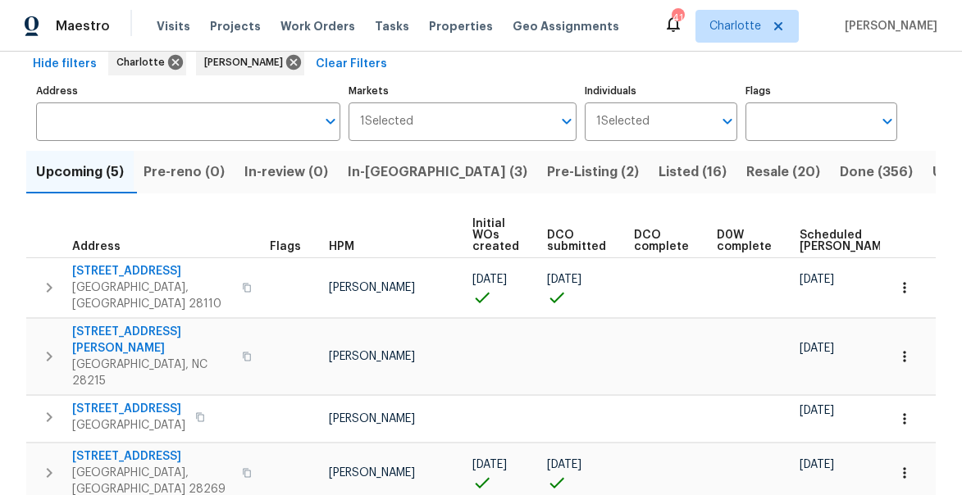
scroll to position [148, 0]
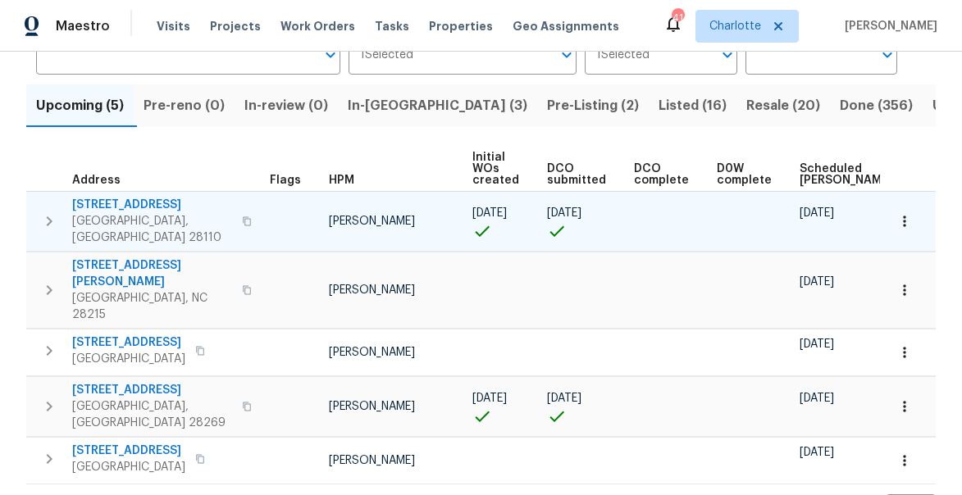
click at [48, 216] on icon "button" at bounding box center [50, 221] width 6 height 10
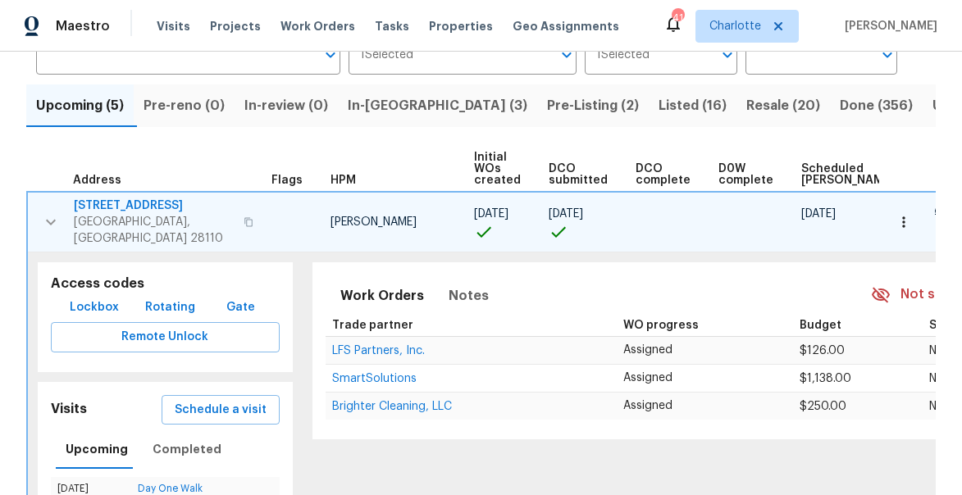
scroll to position [0, 136]
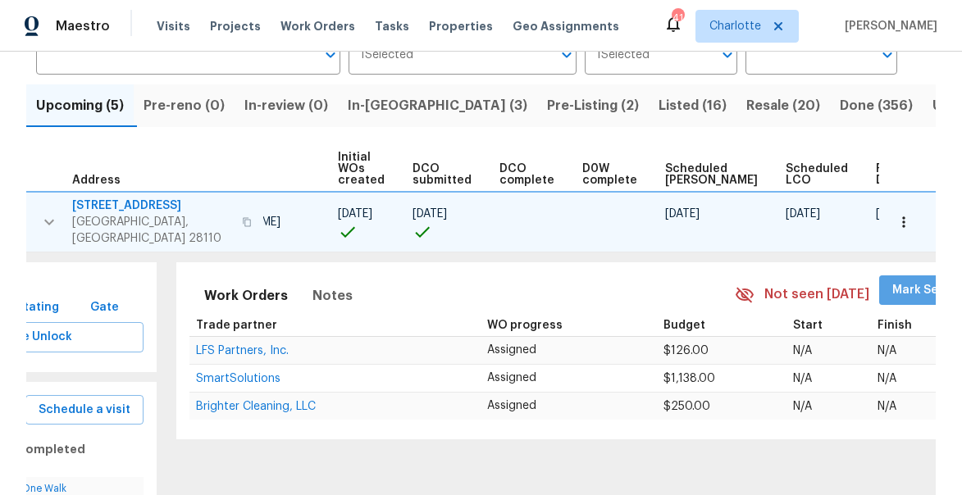
click at [892, 280] on span "Mark Seen" at bounding box center [922, 290] width 61 height 20
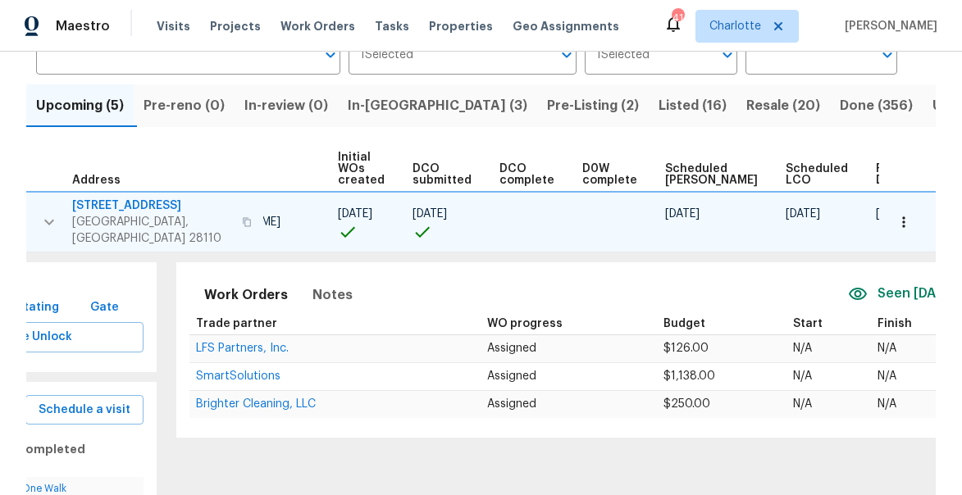
scroll to position [0, 0]
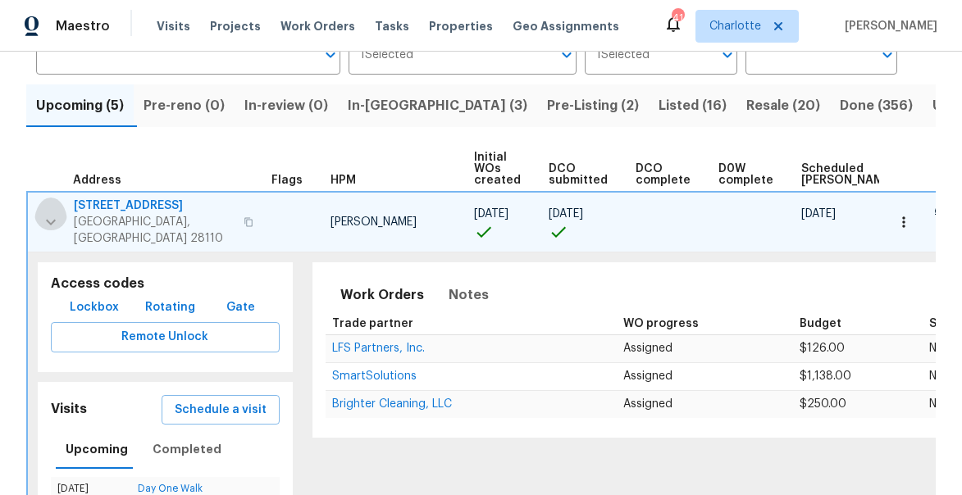
click at [48, 212] on icon "button" at bounding box center [51, 222] width 20 height 20
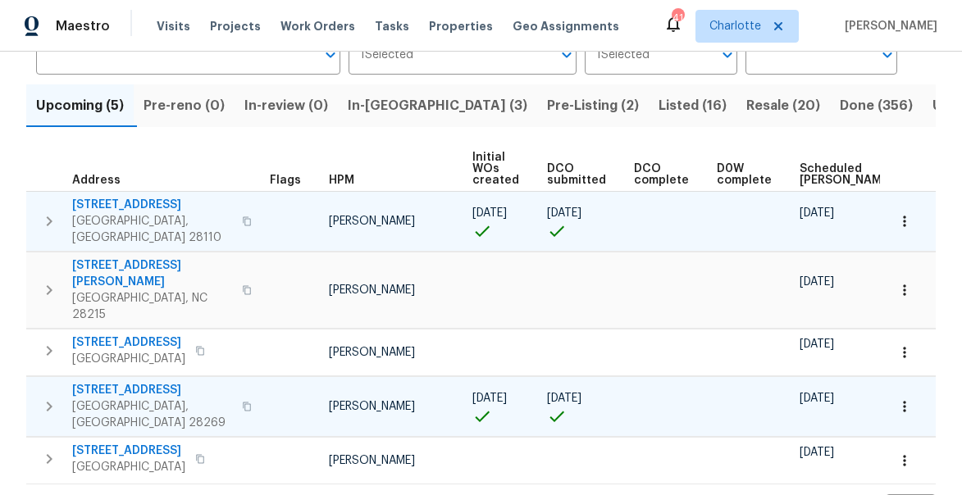
click at [66, 377] on td "2824 Fairstone Ave Charlotte, NC 28269" at bounding box center [144, 406] width 237 height 59
click at [52, 397] on icon "button" at bounding box center [49, 407] width 20 height 20
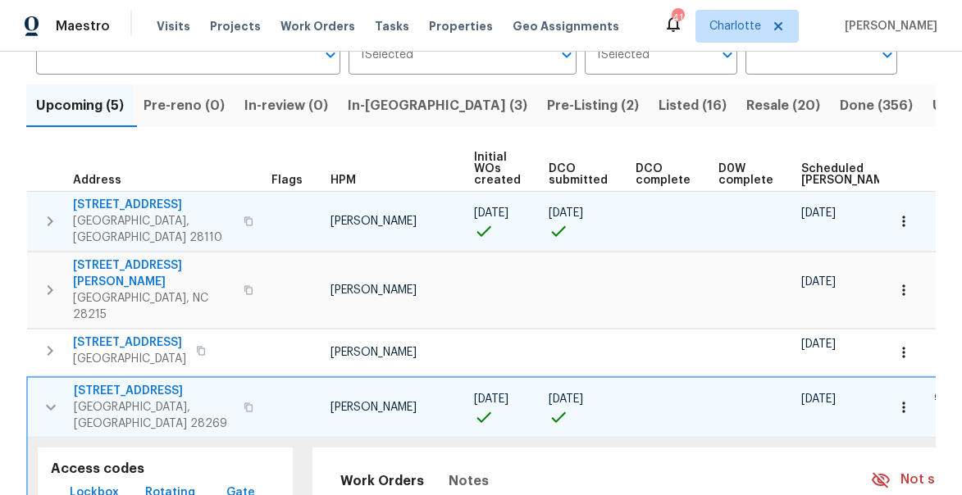
scroll to position [0, 136]
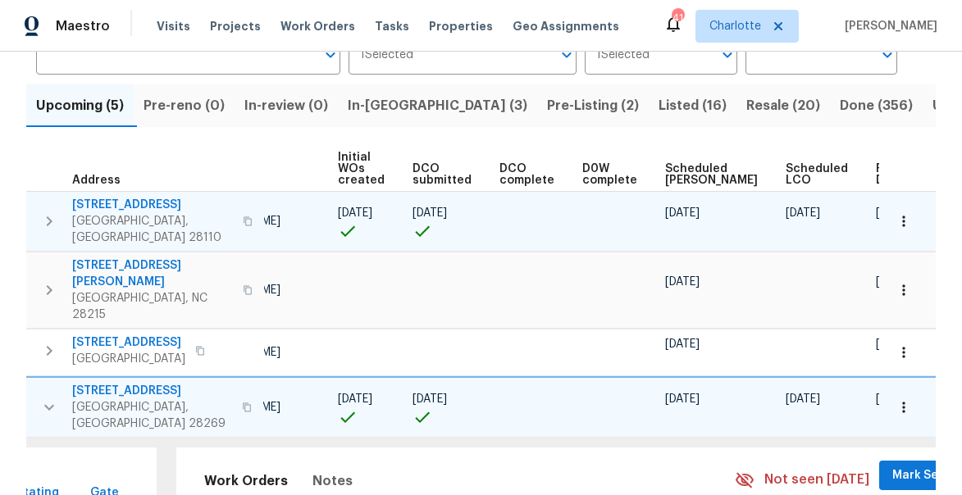
click at [892, 466] on span "Mark Seen" at bounding box center [922, 476] width 61 height 20
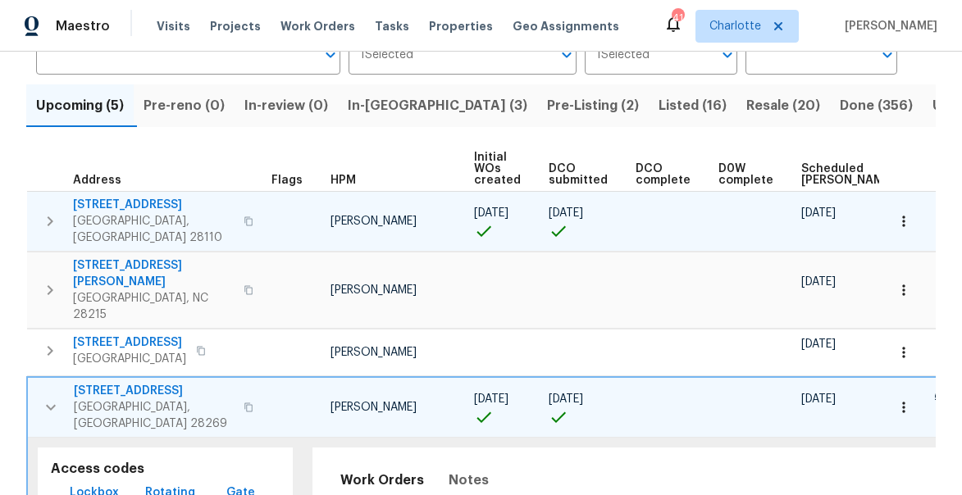
click at [57, 398] on icon "button" at bounding box center [51, 408] width 20 height 20
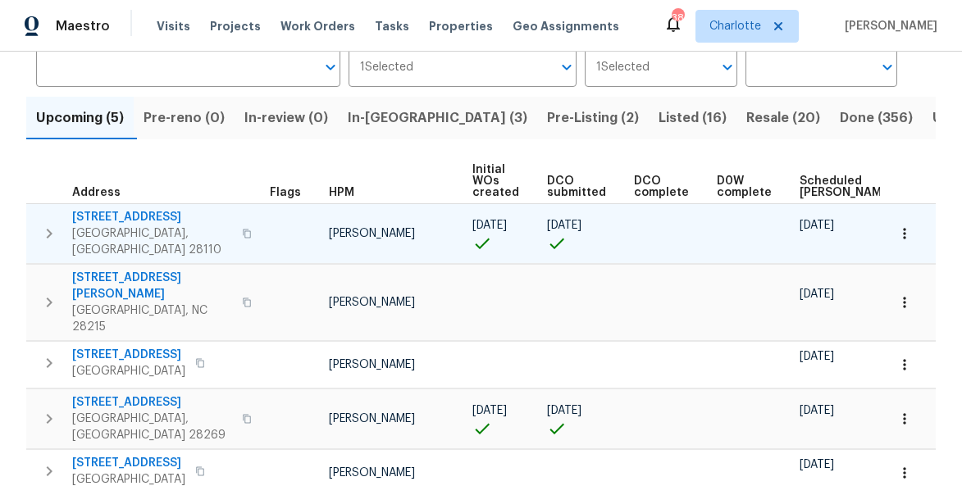
scroll to position [140, 0]
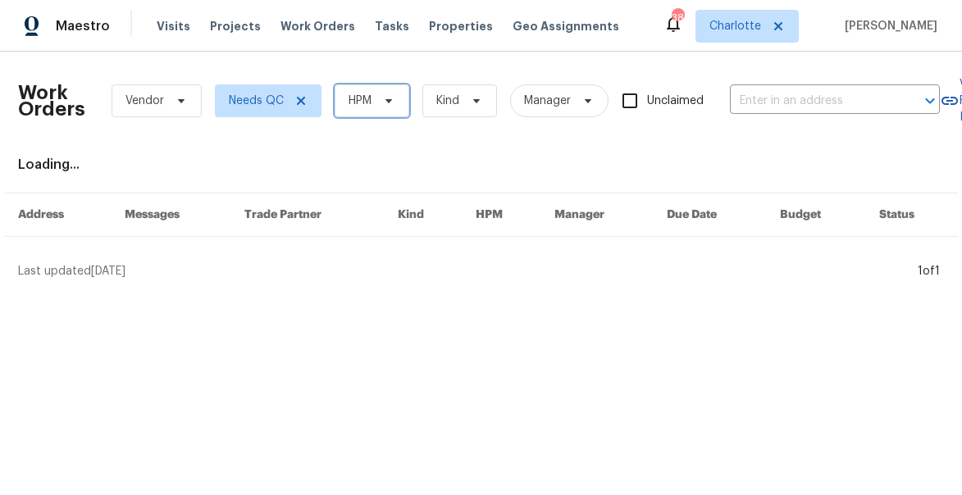
click at [378, 100] on span at bounding box center [386, 100] width 18 height 13
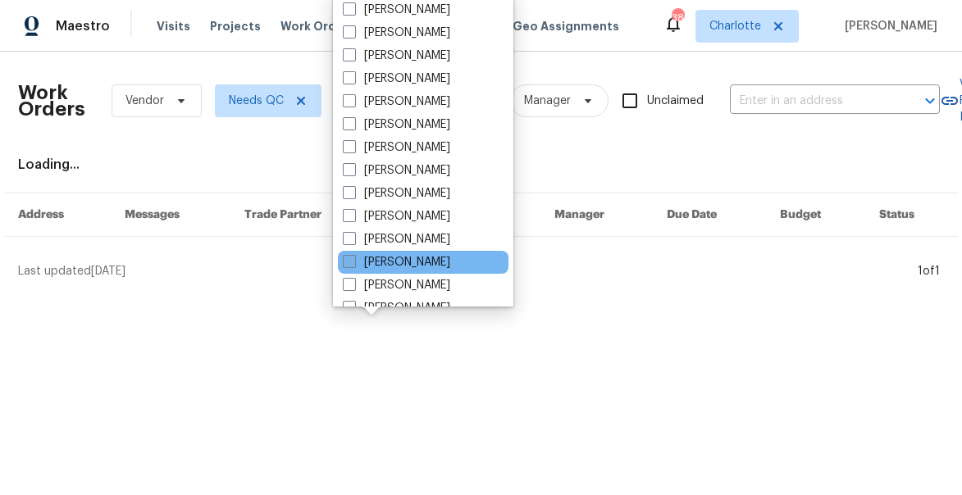
click at [360, 258] on label "[PERSON_NAME]" at bounding box center [396, 262] width 107 height 16
click at [353, 258] on input "[PERSON_NAME]" at bounding box center [348, 259] width 11 height 11
checkbox input "true"
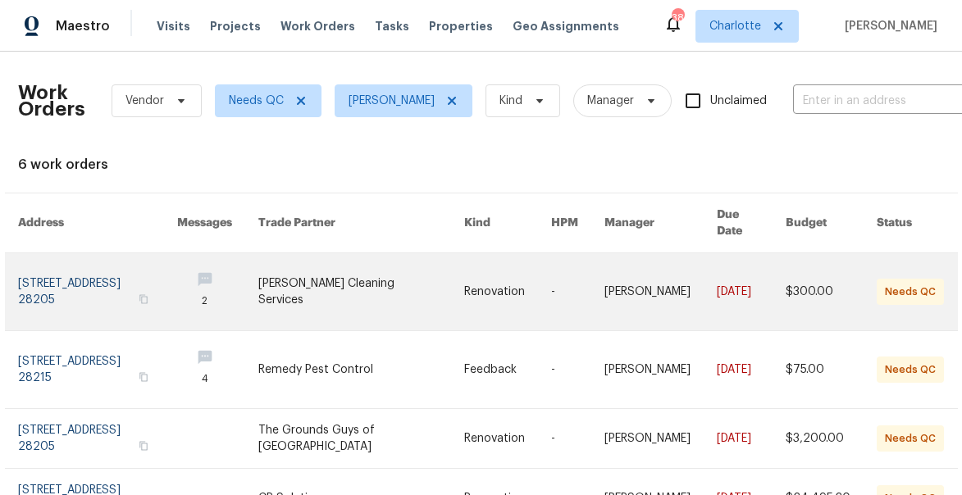
click at [102, 263] on link at bounding box center [97, 291] width 159 height 77
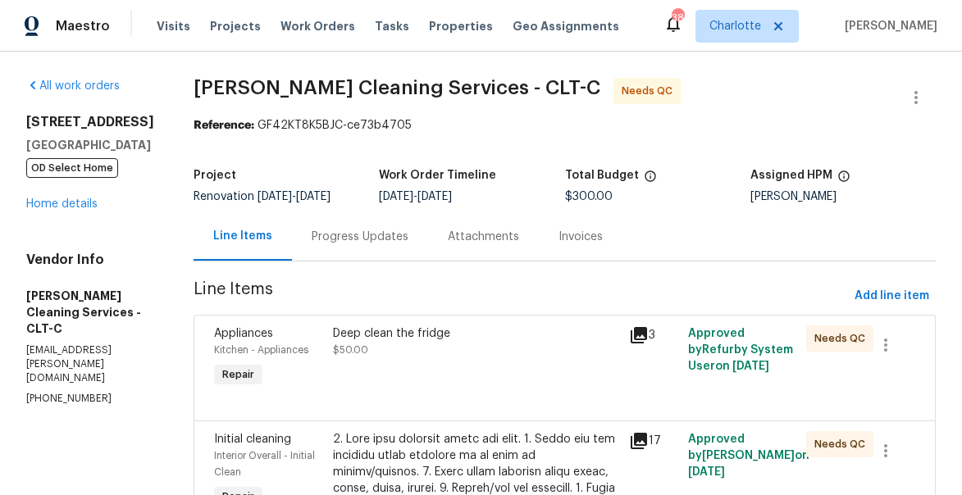
click at [630, 334] on icon at bounding box center [638, 335] width 16 height 16
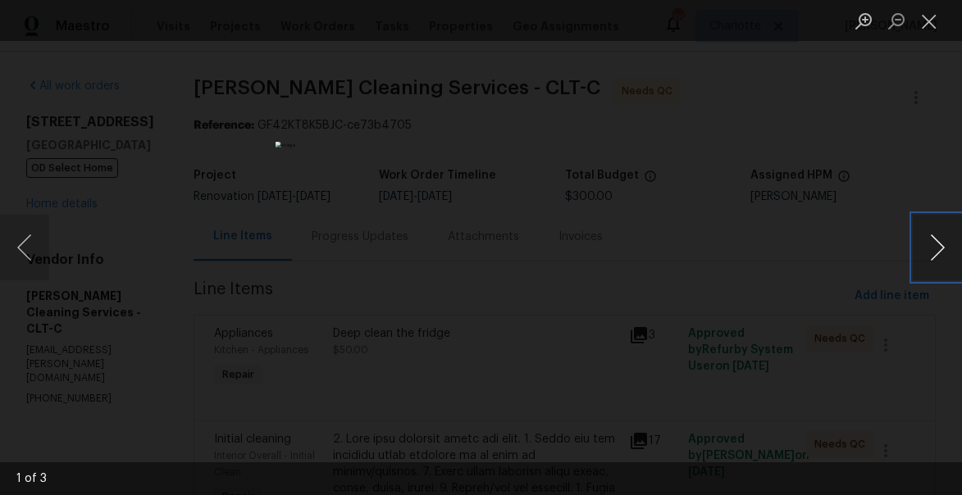
click at [924, 253] on button "Next image" at bounding box center [937, 248] width 49 height 66
click at [926, 20] on button "Close lightbox" at bounding box center [929, 21] width 33 height 29
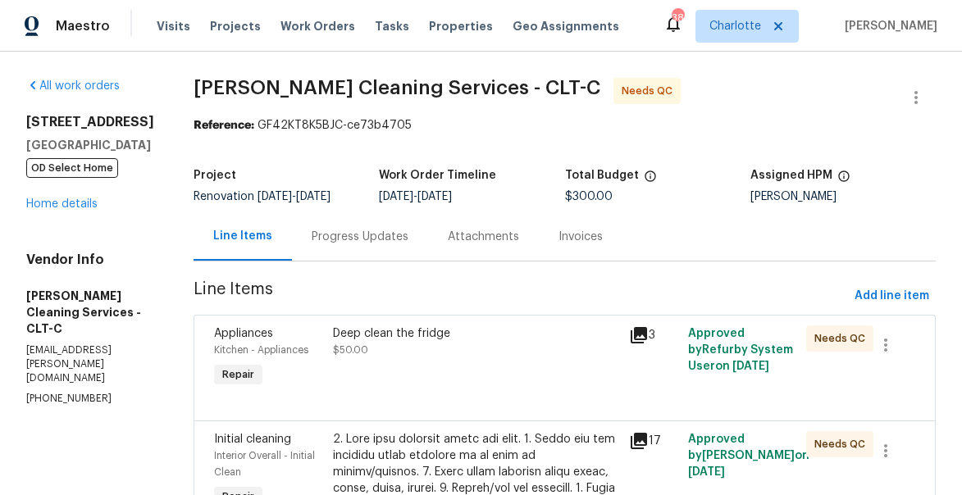
click at [214, 346] on span "Kitchen - Appliances" at bounding box center [261, 350] width 94 height 10
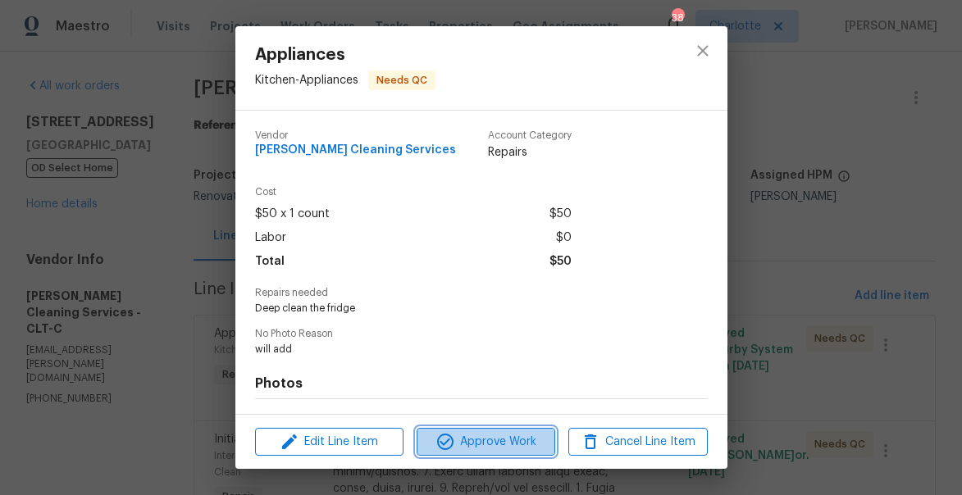
click at [455, 451] on icon "button" at bounding box center [445, 442] width 20 height 20
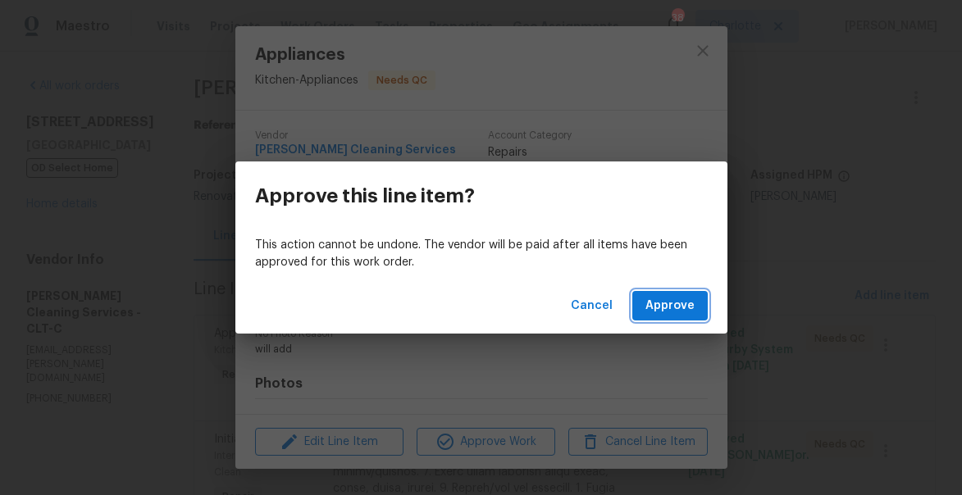
click at [666, 316] on button "Approve" at bounding box center [669, 306] width 75 height 30
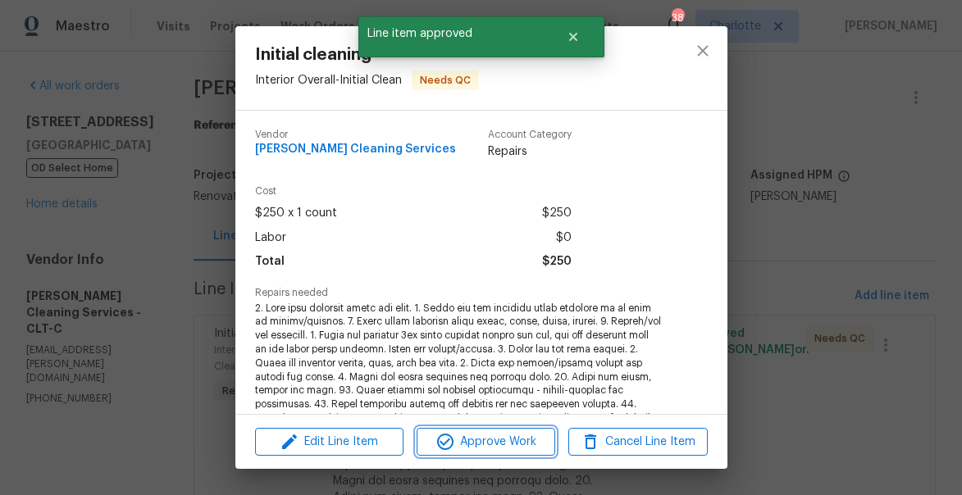
click at [471, 432] on span "Approve Work" at bounding box center [485, 442] width 129 height 20
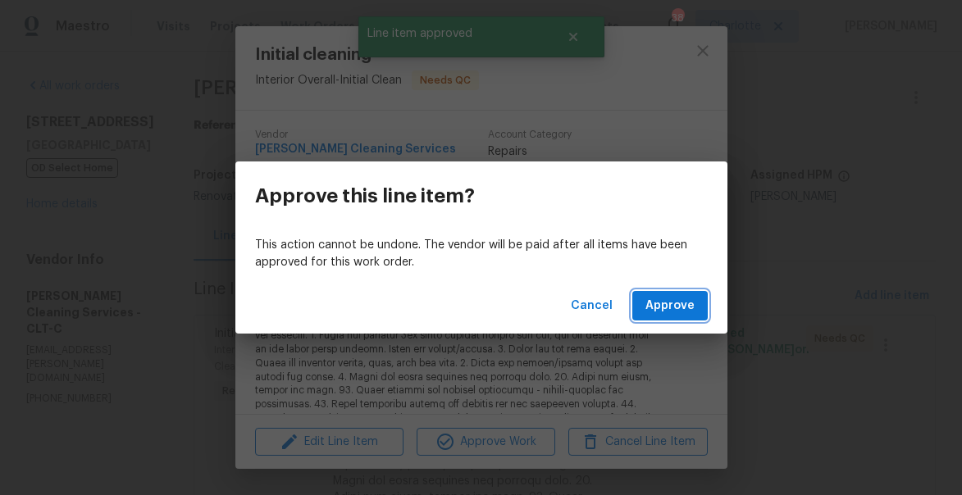
click at [667, 306] on span "Approve" at bounding box center [669, 306] width 49 height 20
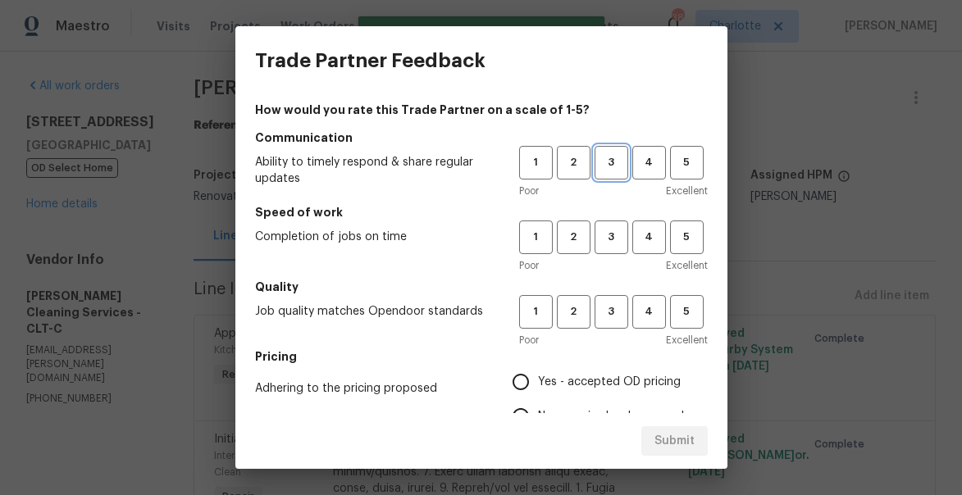
click at [603, 155] on span "3" at bounding box center [611, 162] width 30 height 19
click at [612, 234] on span "3" at bounding box center [611, 237] width 30 height 19
click at [608, 312] on span "3" at bounding box center [611, 312] width 30 height 19
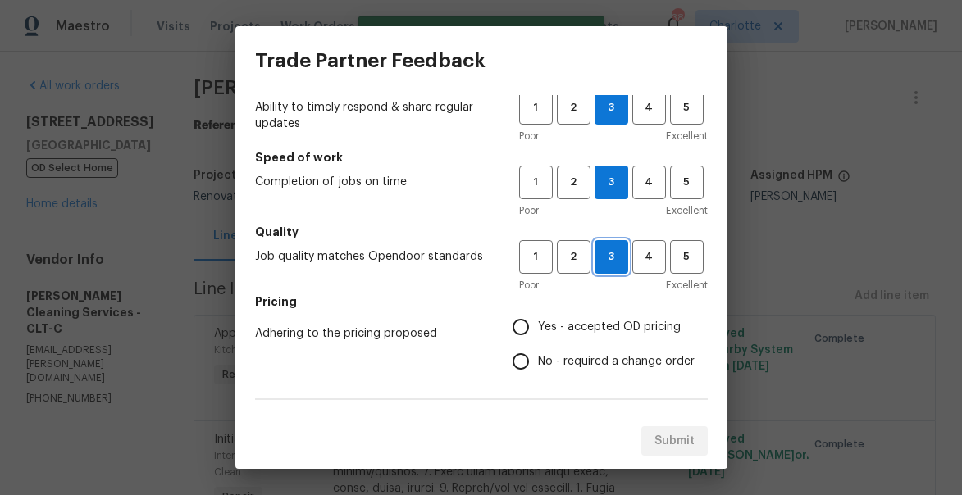
scroll to position [61, 0]
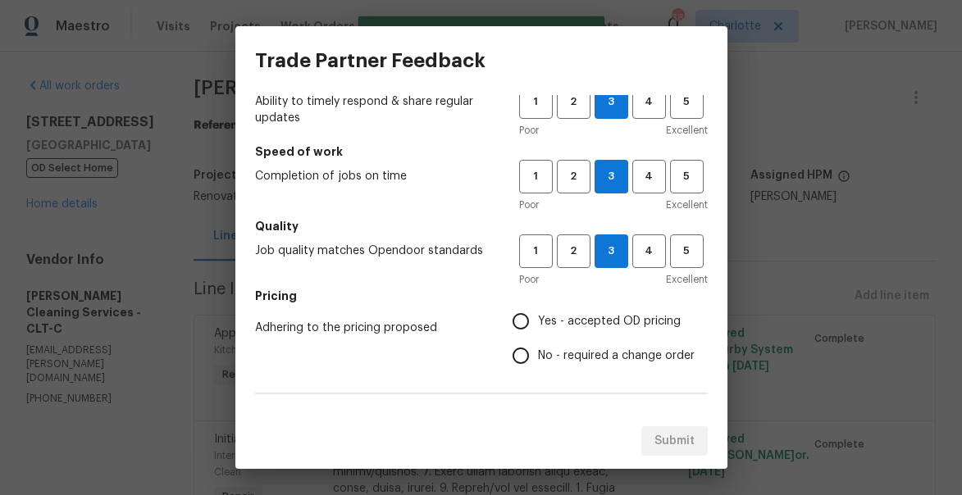
click at [520, 333] on input "Yes - accepted OD pricing" at bounding box center [520, 321] width 34 height 34
radio input "true"
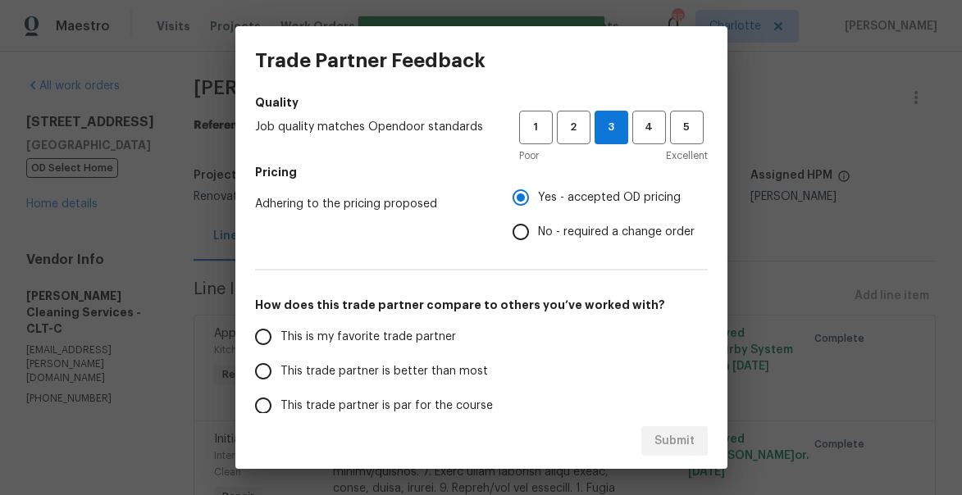
scroll to position [337, 0]
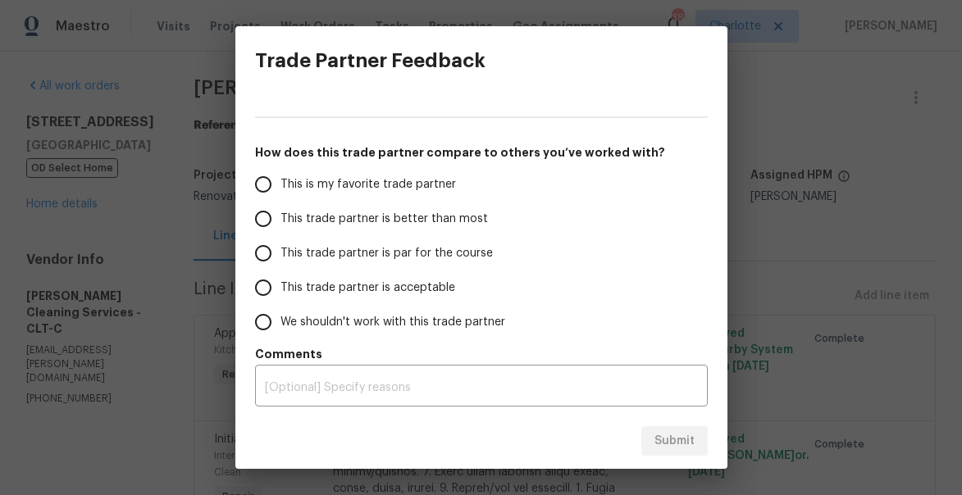
click at [384, 208] on label "This trade partner is better than most" at bounding box center [375, 219] width 259 height 34
click at [280, 208] on input "This trade partner is better than most" at bounding box center [263, 219] width 34 height 34
click at [682, 445] on span "Submit" at bounding box center [674, 441] width 40 height 20
radio input "true"
radio input "false"
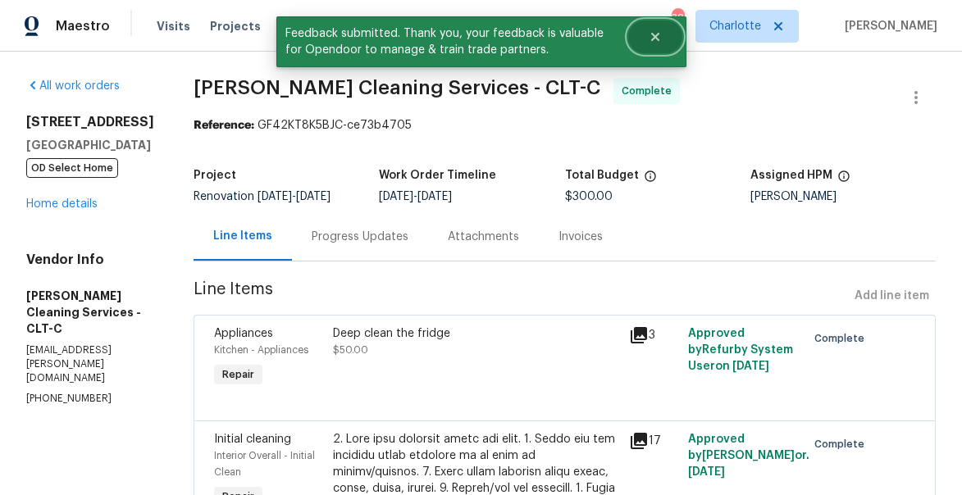
click at [656, 32] on icon "Close" at bounding box center [655, 36] width 13 height 13
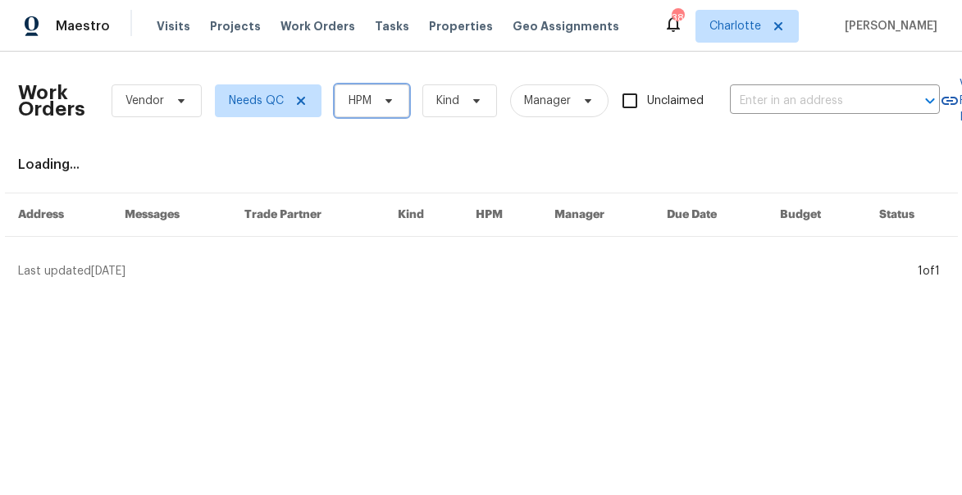
click at [380, 109] on span "HPM" at bounding box center [372, 100] width 75 height 33
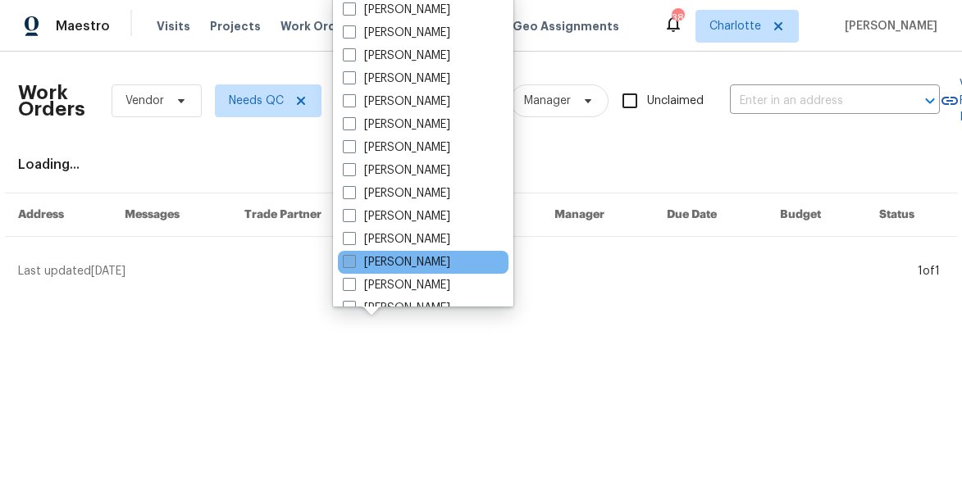
click at [345, 257] on span at bounding box center [349, 261] width 13 height 13
click at [345, 257] on input "[PERSON_NAME]" at bounding box center [348, 259] width 11 height 11
checkbox input "true"
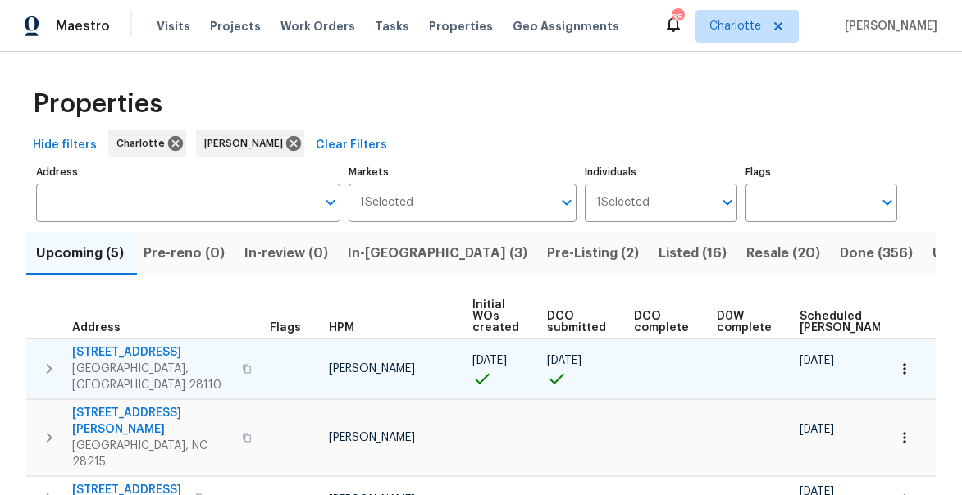
click at [113, 348] on span "[STREET_ADDRESS]" at bounding box center [152, 352] width 160 height 16
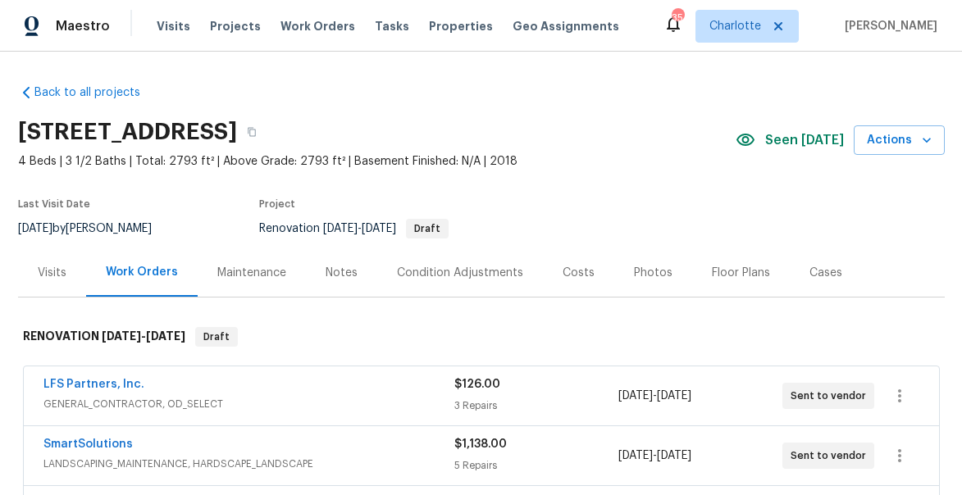
click at [43, 273] on div "Visits" at bounding box center [52, 273] width 29 height 16
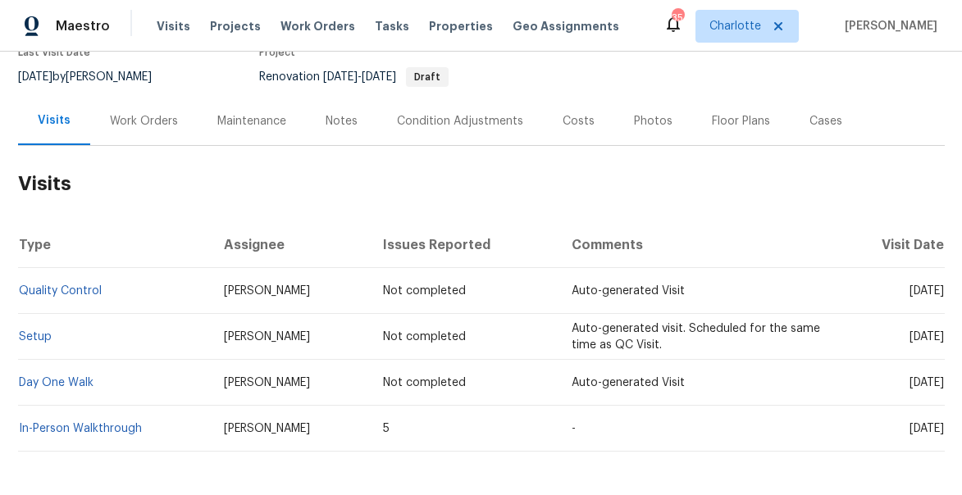
scroll to position [198, 0]
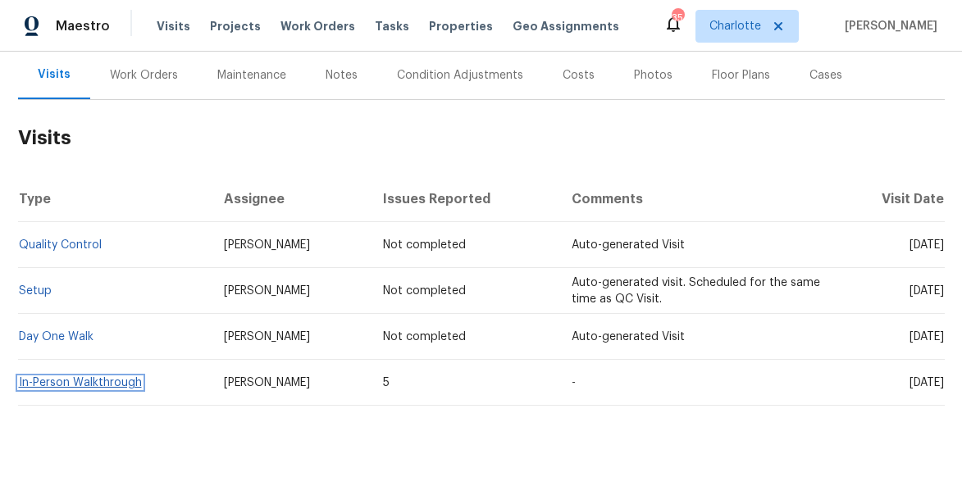
click at [65, 382] on link "In-Person Walkthrough" at bounding box center [80, 382] width 123 height 11
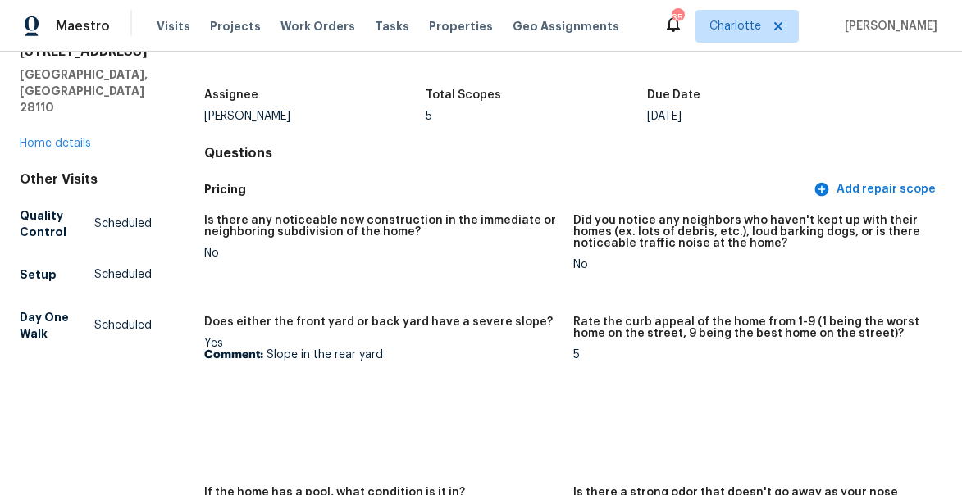
scroll to position [98, 0]
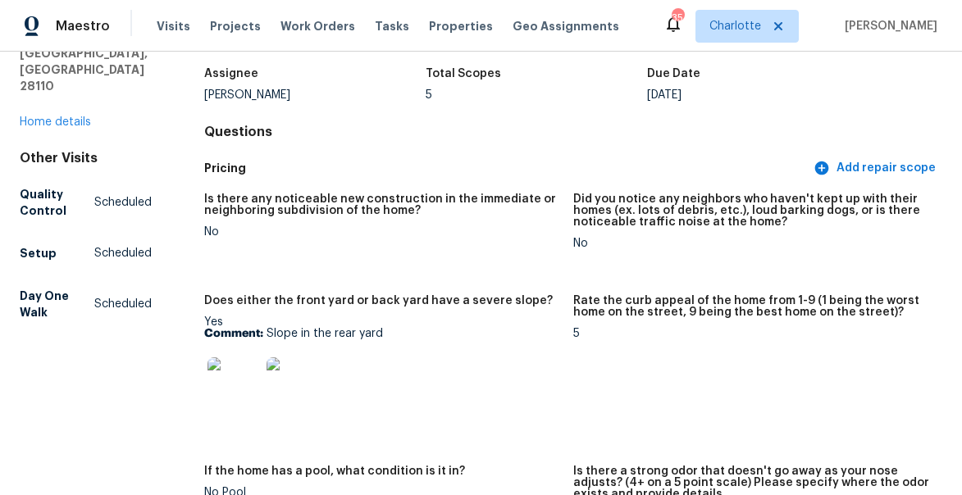
click at [233, 366] on img at bounding box center [233, 383] width 52 height 52
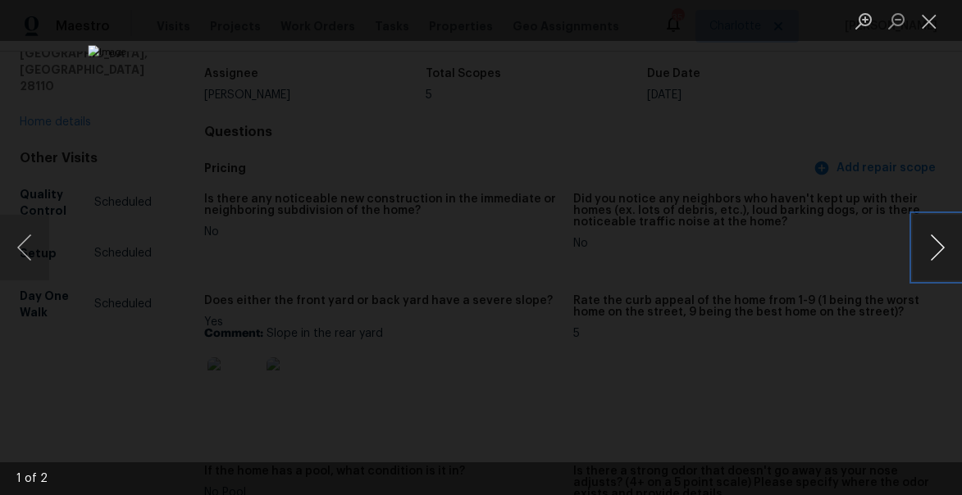
click at [922, 252] on button "Next image" at bounding box center [937, 248] width 49 height 66
click at [927, 22] on button "Close lightbox" at bounding box center [929, 21] width 33 height 29
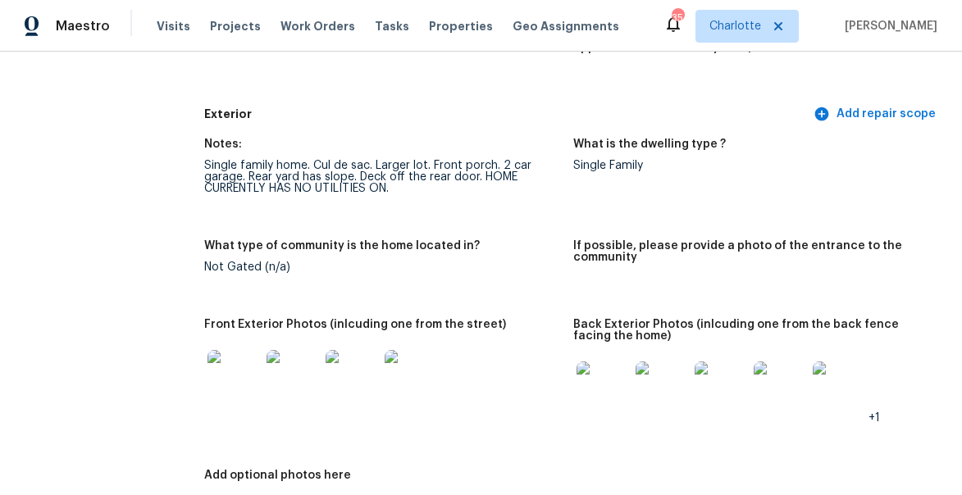
scroll to position [681, 0]
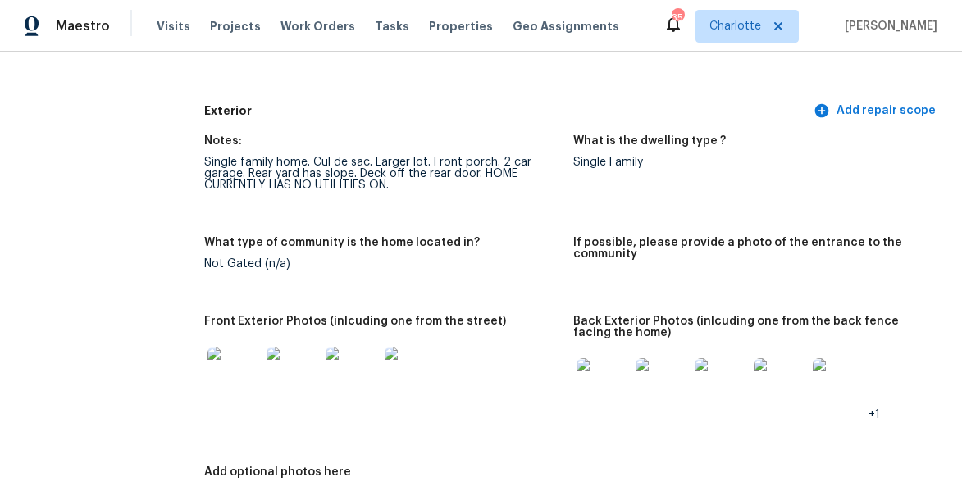
click at [249, 374] on img at bounding box center [233, 373] width 52 height 52
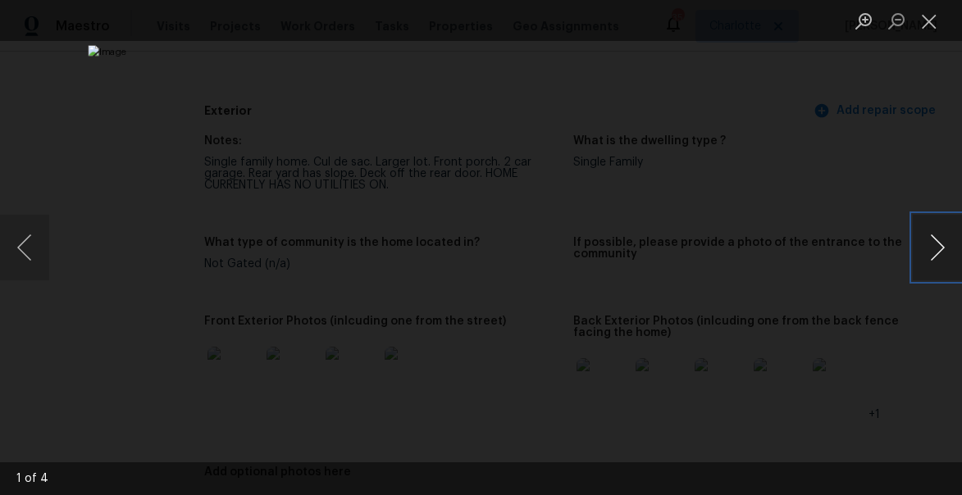
click at [937, 252] on button "Next image" at bounding box center [937, 248] width 49 height 66
click at [929, 19] on button "Close lightbox" at bounding box center [929, 21] width 33 height 29
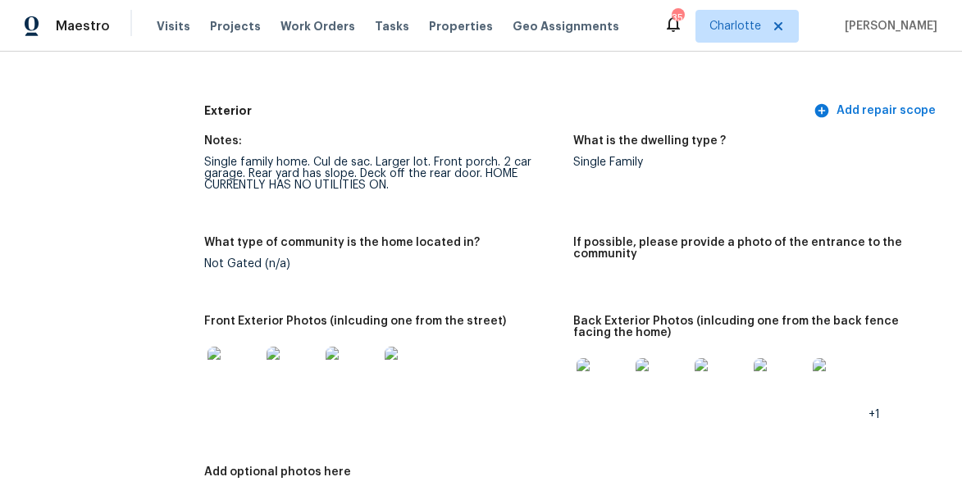
click at [608, 381] on img at bounding box center [602, 384] width 52 height 52
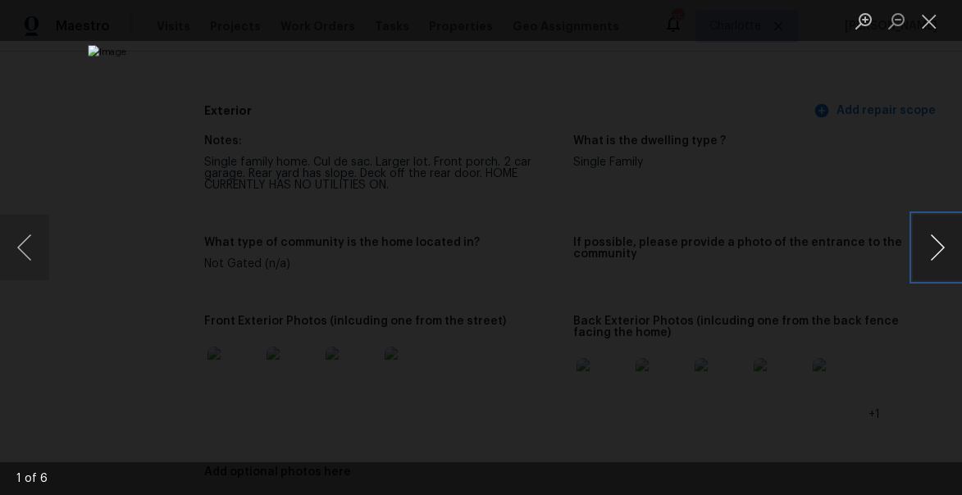
click at [941, 234] on button "Next image" at bounding box center [937, 248] width 49 height 66
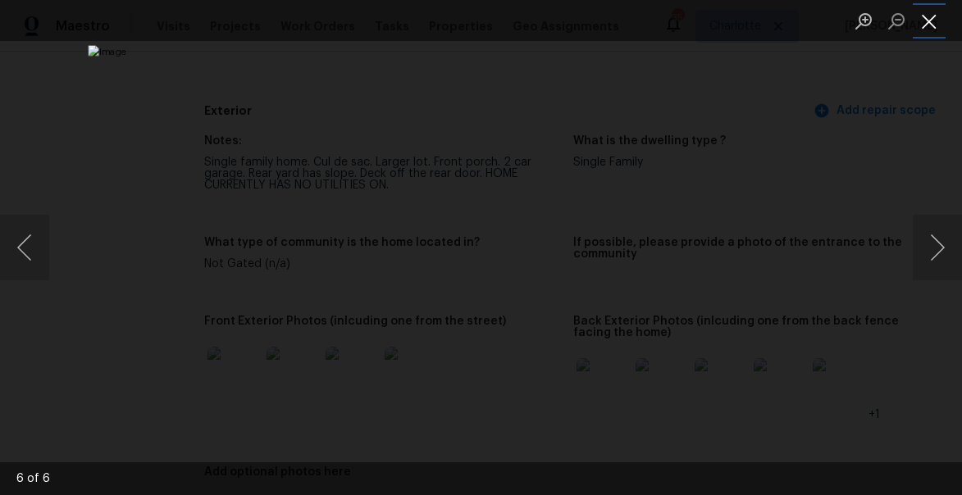
click at [925, 21] on button "Close lightbox" at bounding box center [929, 21] width 33 height 29
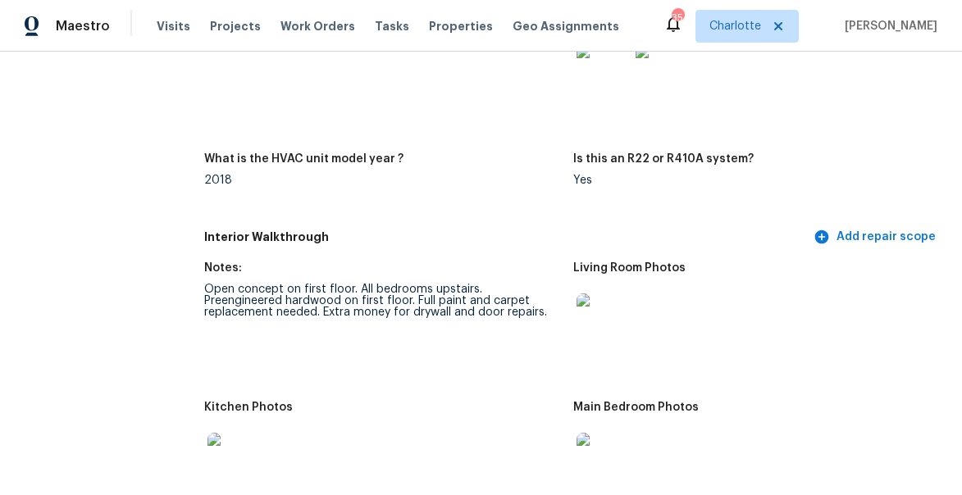
scroll to position [1832, 0]
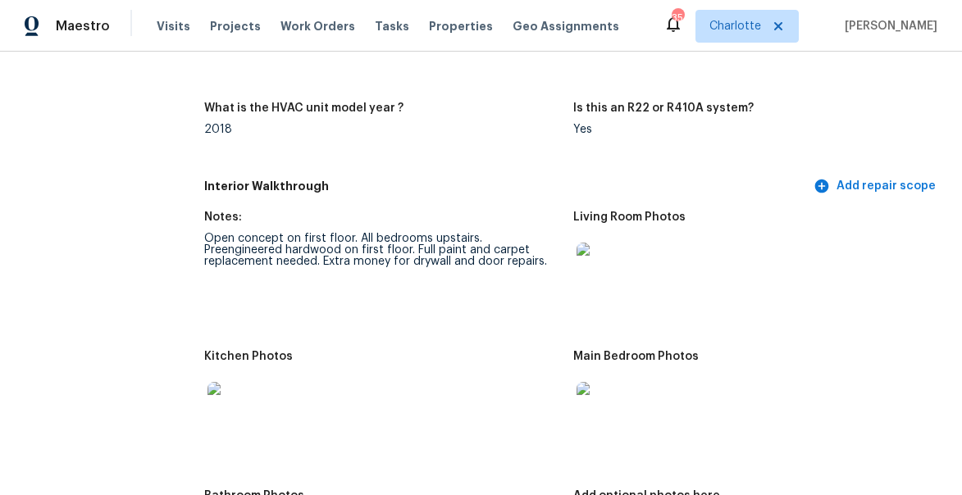
click at [589, 280] on img at bounding box center [602, 269] width 52 height 52
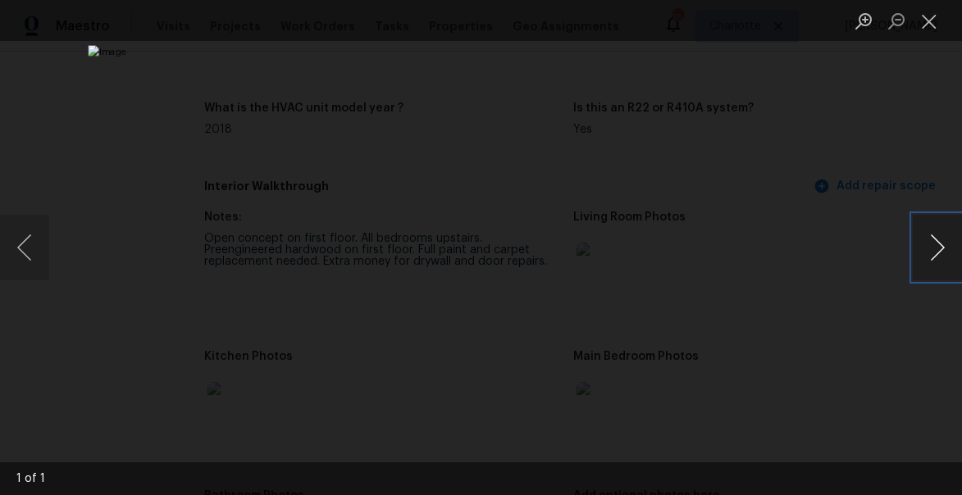
click at [939, 247] on button "Next image" at bounding box center [937, 248] width 49 height 66
click at [933, 27] on button "Close lightbox" at bounding box center [929, 21] width 33 height 29
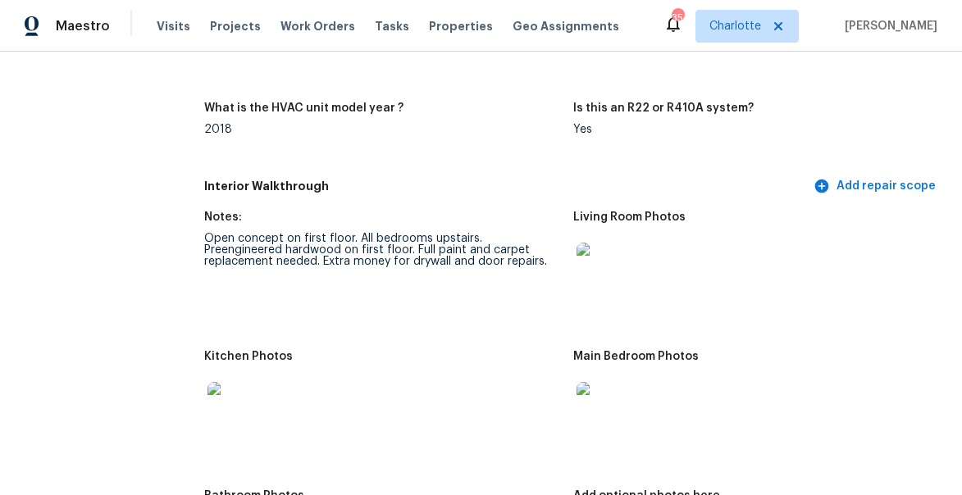
click at [250, 402] on img at bounding box center [233, 408] width 52 height 52
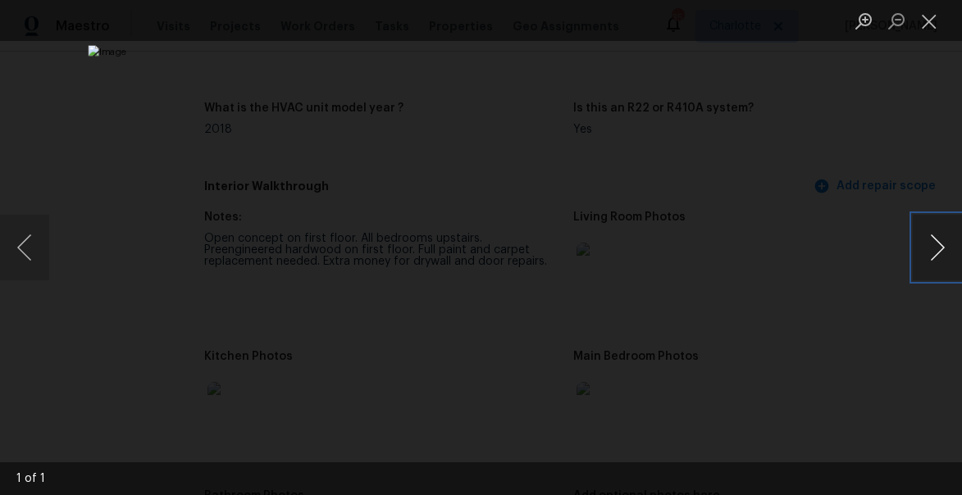
click at [932, 248] on button "Next image" at bounding box center [937, 248] width 49 height 66
click at [922, 25] on button "Close lightbox" at bounding box center [929, 21] width 33 height 29
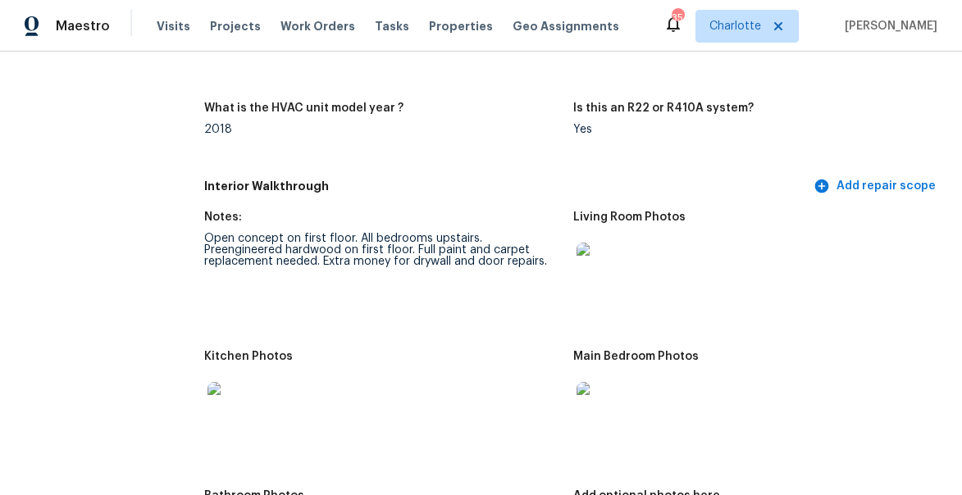
click at [612, 411] on img at bounding box center [602, 408] width 52 height 52
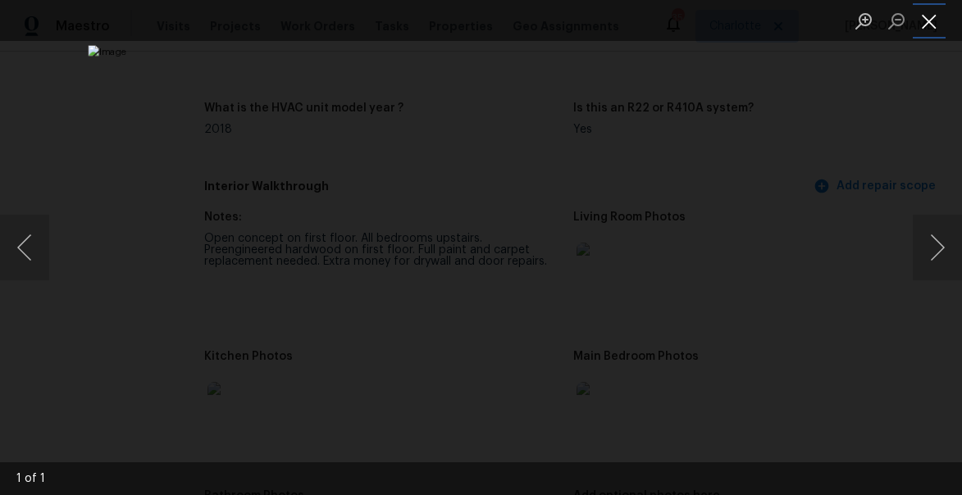
click at [931, 22] on button "Close lightbox" at bounding box center [929, 21] width 33 height 29
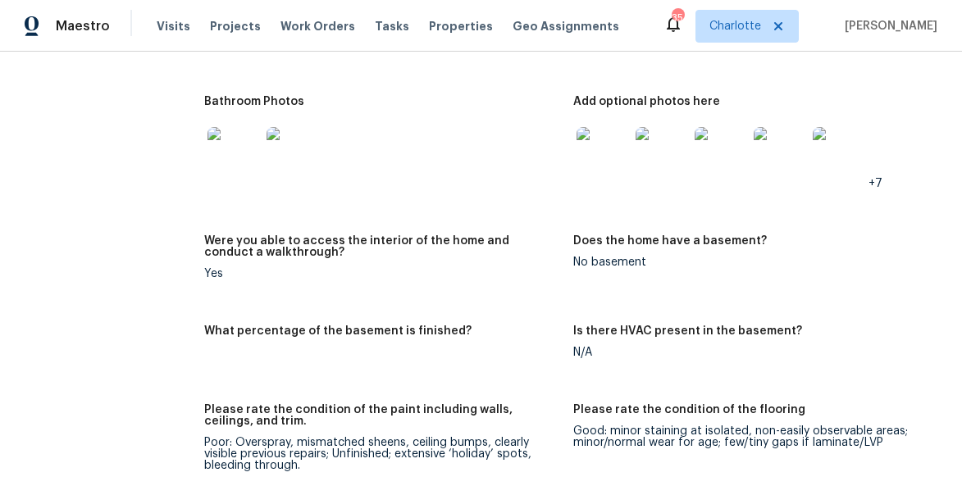
scroll to position [2259, 0]
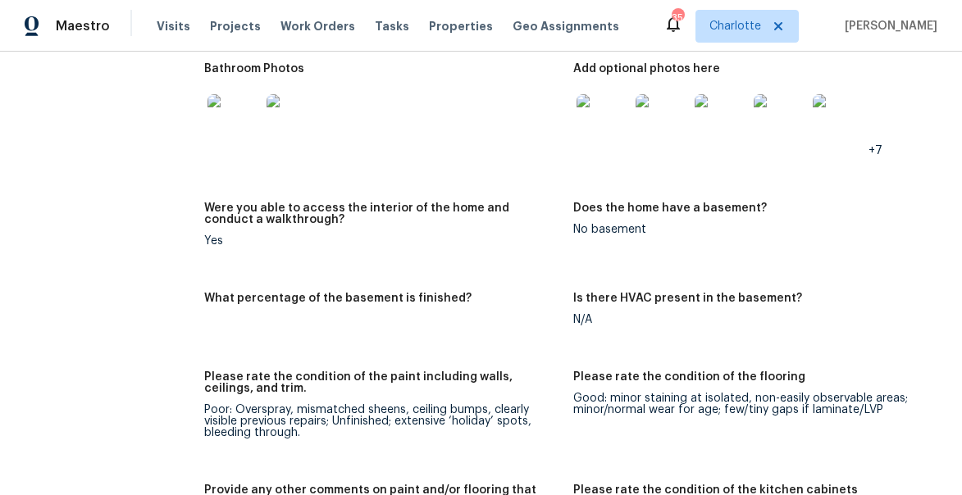
click at [604, 129] on img at bounding box center [602, 120] width 52 height 52
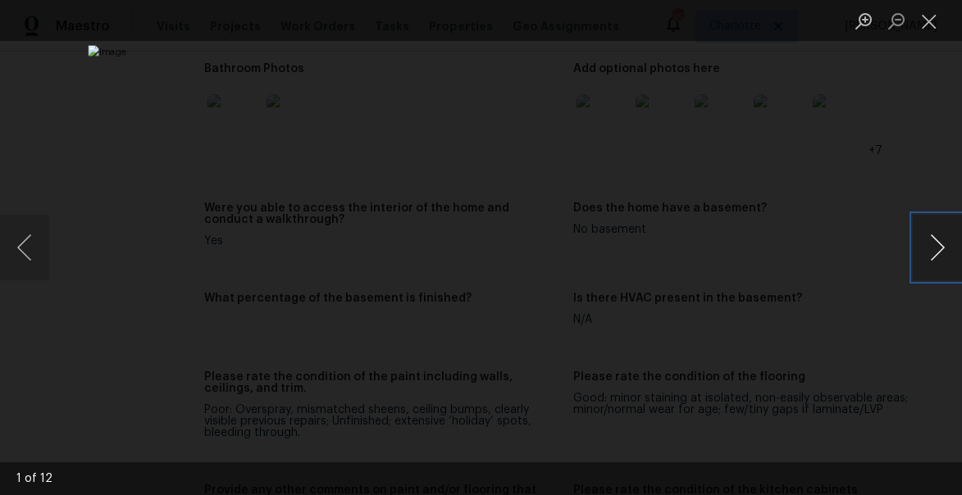
click at [940, 255] on button "Next image" at bounding box center [937, 248] width 49 height 66
click at [39, 239] on button "Previous image" at bounding box center [24, 248] width 49 height 66
click at [931, 235] on button "Next image" at bounding box center [937, 248] width 49 height 66
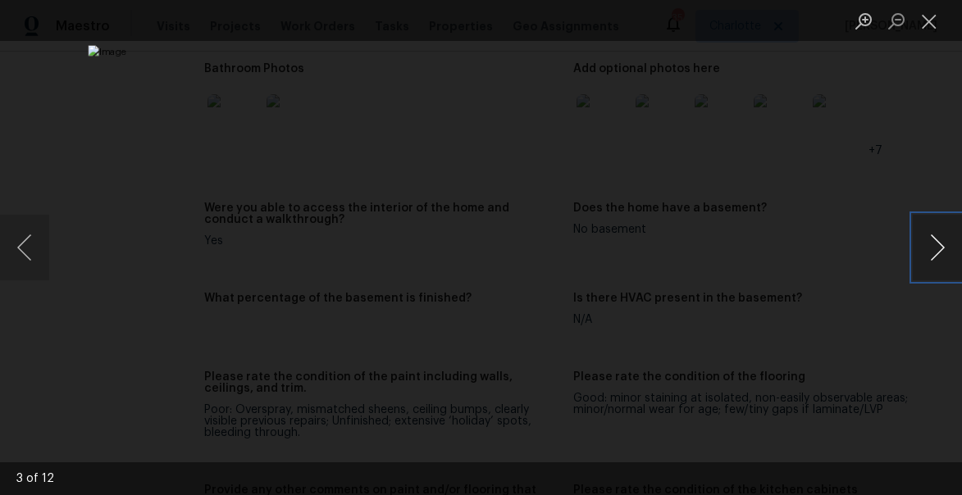
click at [931, 235] on button "Next image" at bounding box center [937, 248] width 49 height 66
click at [930, 21] on button "Close lightbox" at bounding box center [929, 21] width 33 height 29
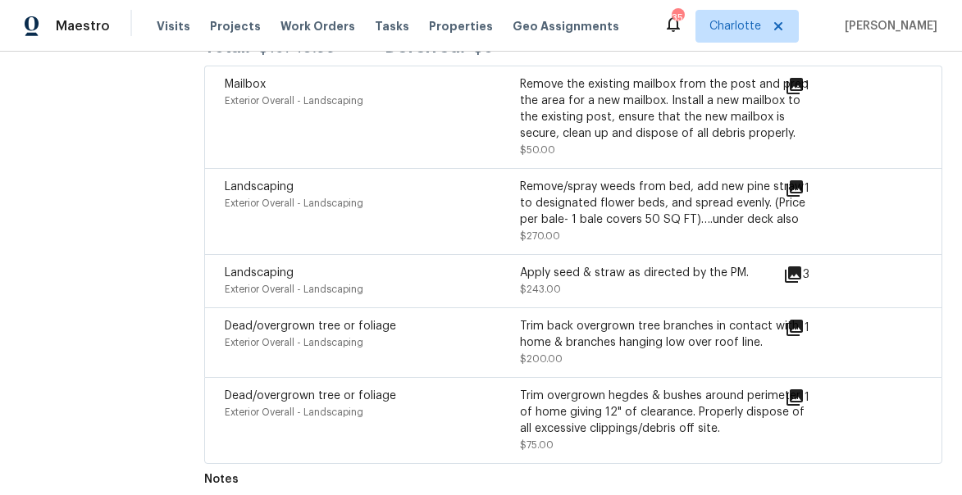
scroll to position [3877, 0]
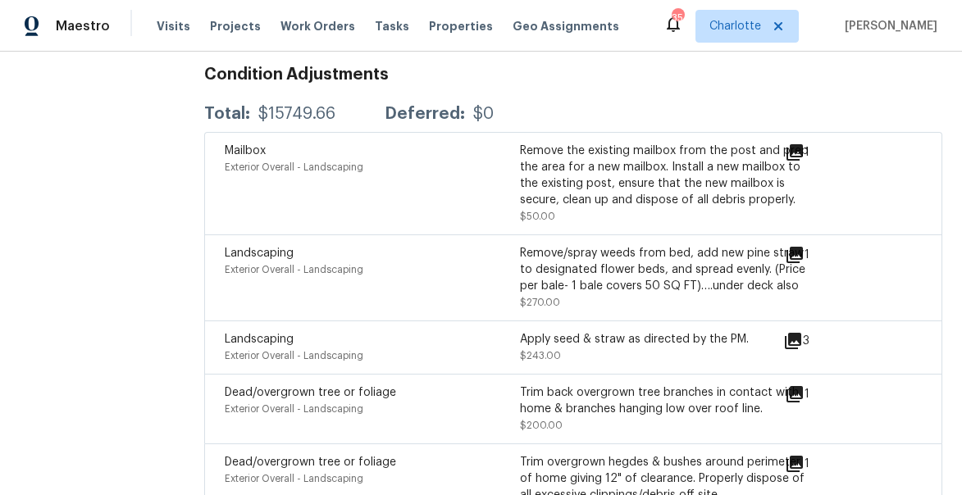
click at [793, 145] on icon at bounding box center [794, 152] width 16 height 16
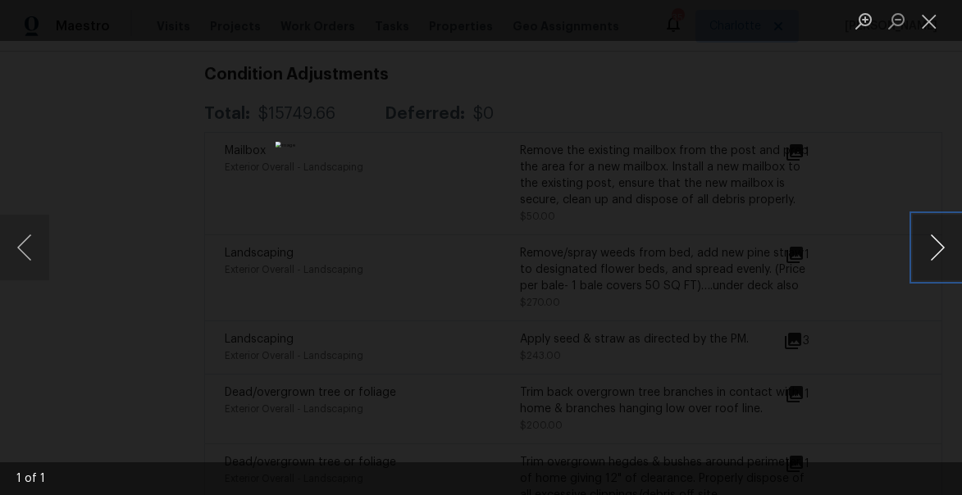
click at [933, 239] on button "Next image" at bounding box center [937, 248] width 49 height 66
click at [927, 26] on button "Close lightbox" at bounding box center [929, 21] width 33 height 29
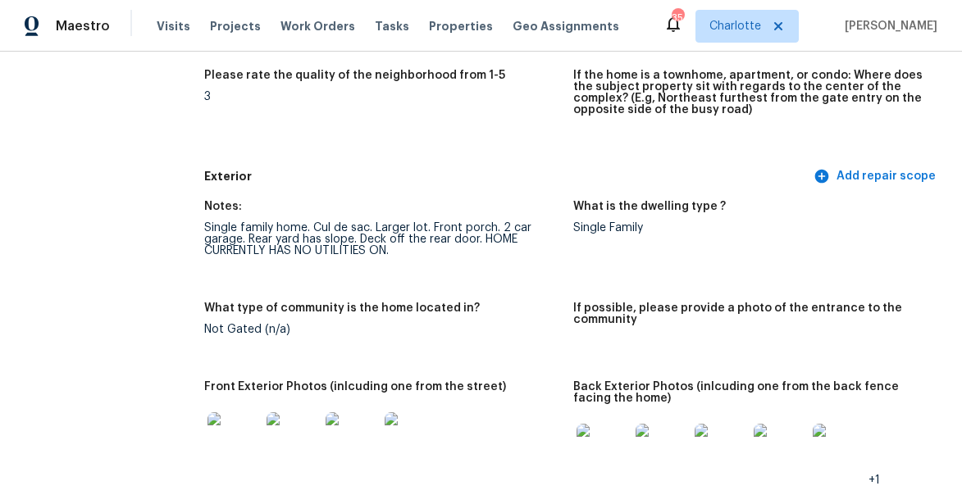
scroll to position [0, 0]
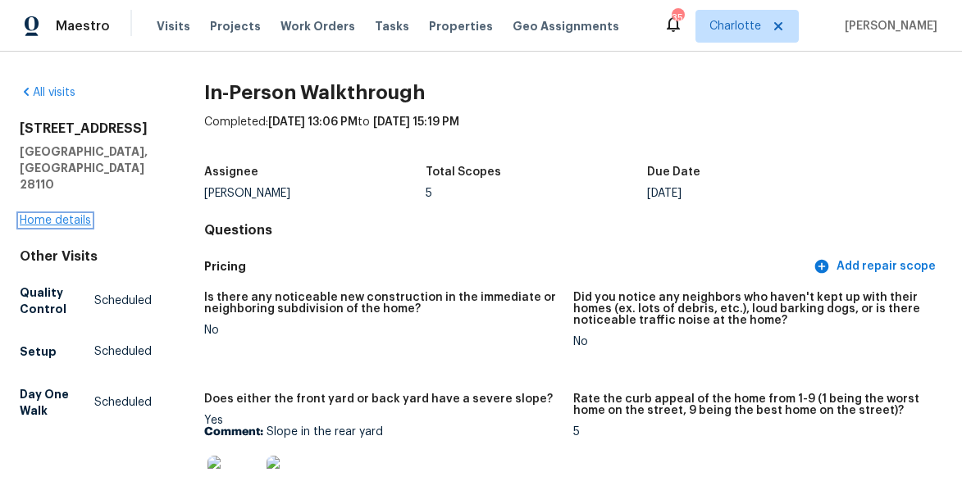
click at [45, 215] on link "Home details" at bounding box center [55, 220] width 71 height 11
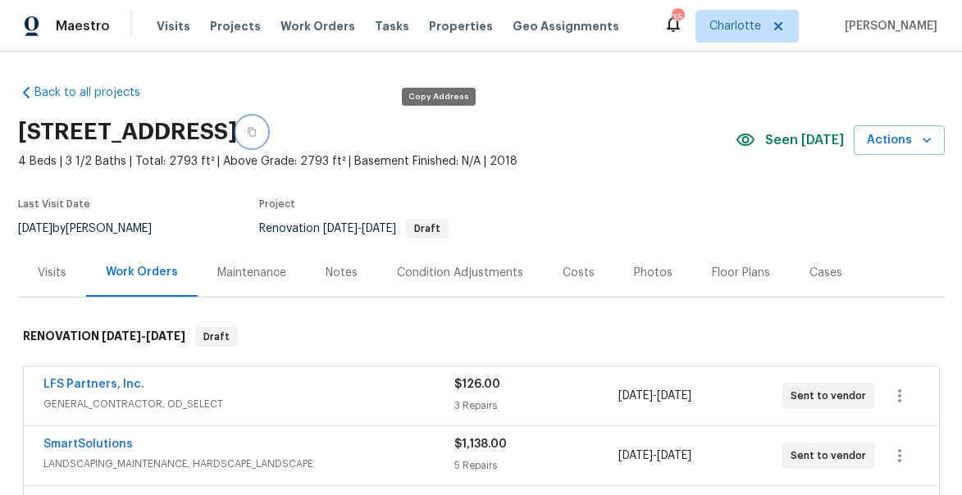
click at [266, 137] on button "button" at bounding box center [252, 132] width 30 height 30
